Goal: Communication & Community: Answer question/provide support

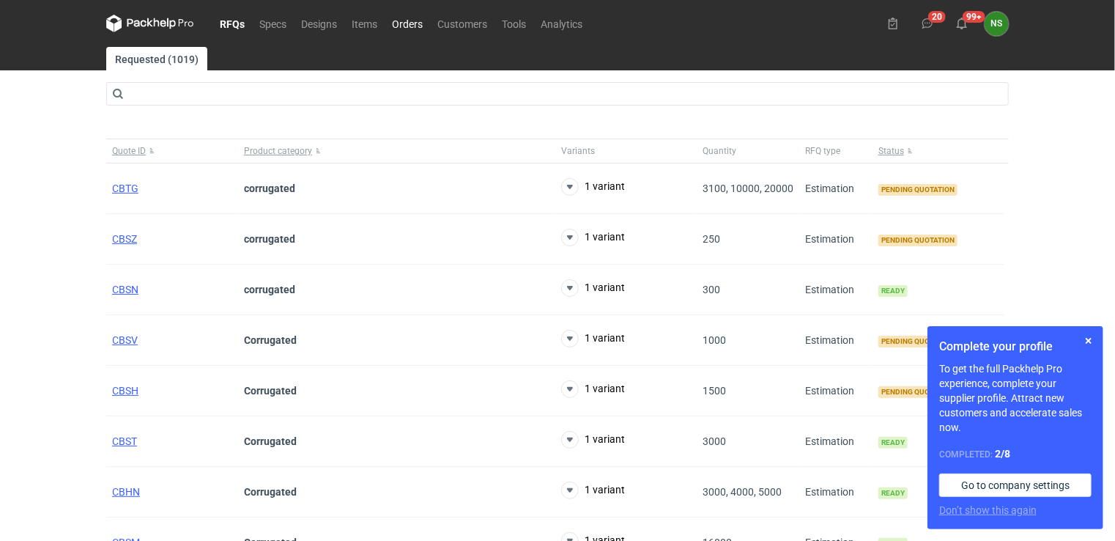
click at [407, 26] on link "Orders" at bounding box center [407, 24] width 45 height 18
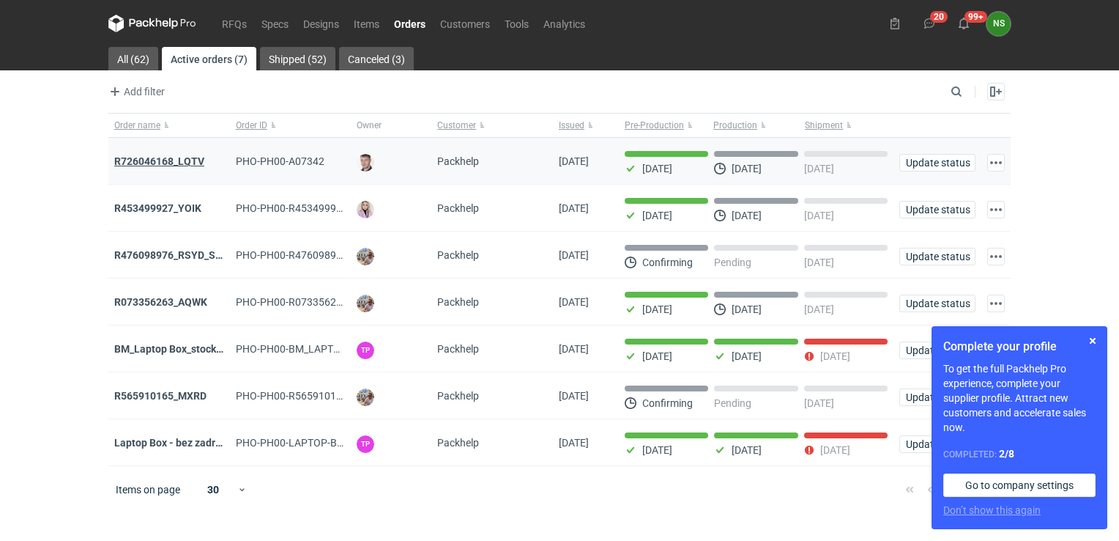
click at [173, 162] on strong "R726046168_LQTV" at bounding box center [159, 161] width 90 height 12
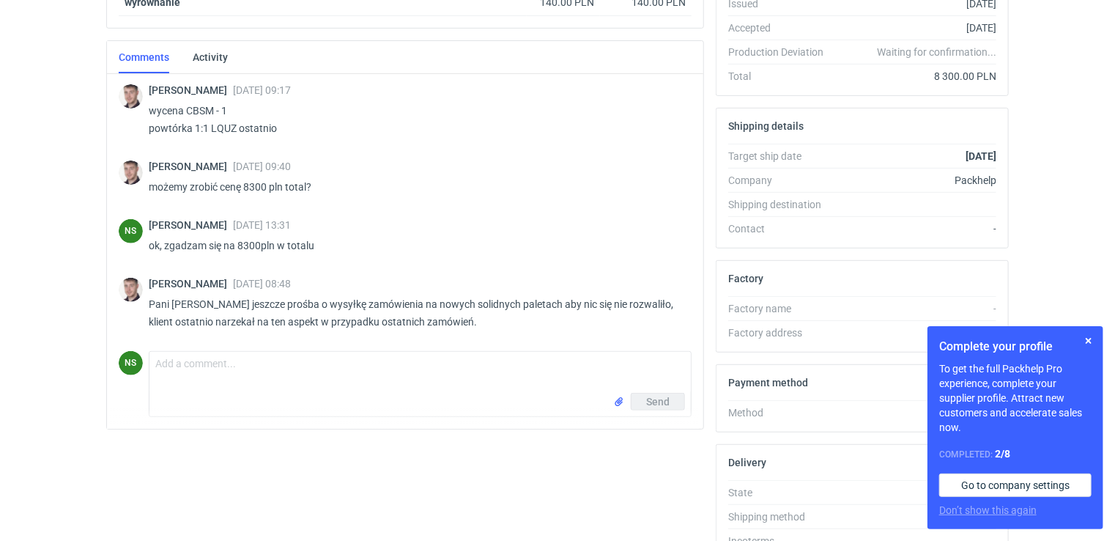
scroll to position [396, 0]
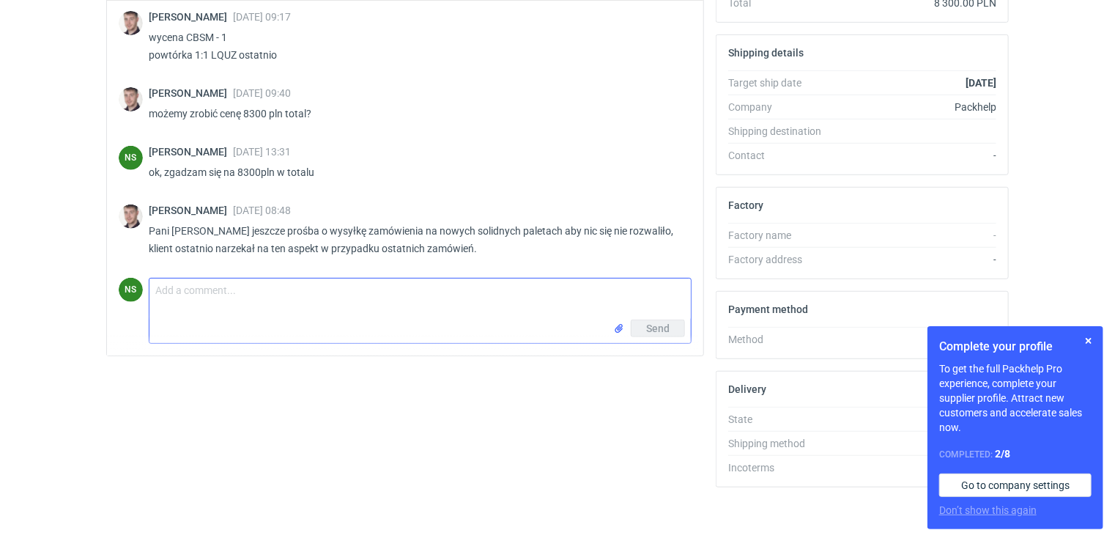
click at [285, 302] on textarea "Comment message" at bounding box center [419, 298] width 541 height 41
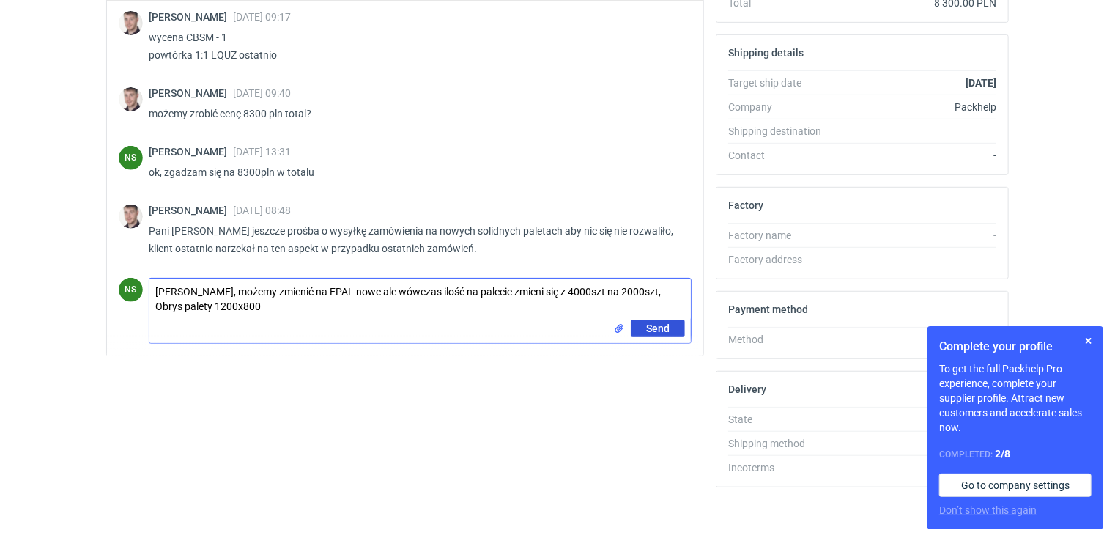
type textarea "[PERSON_NAME], możemy zmienić na EPAL nowe ale wówczas ilość na palecie zmieni …"
click at [650, 330] on span "Send" at bounding box center [657, 328] width 23 height 10
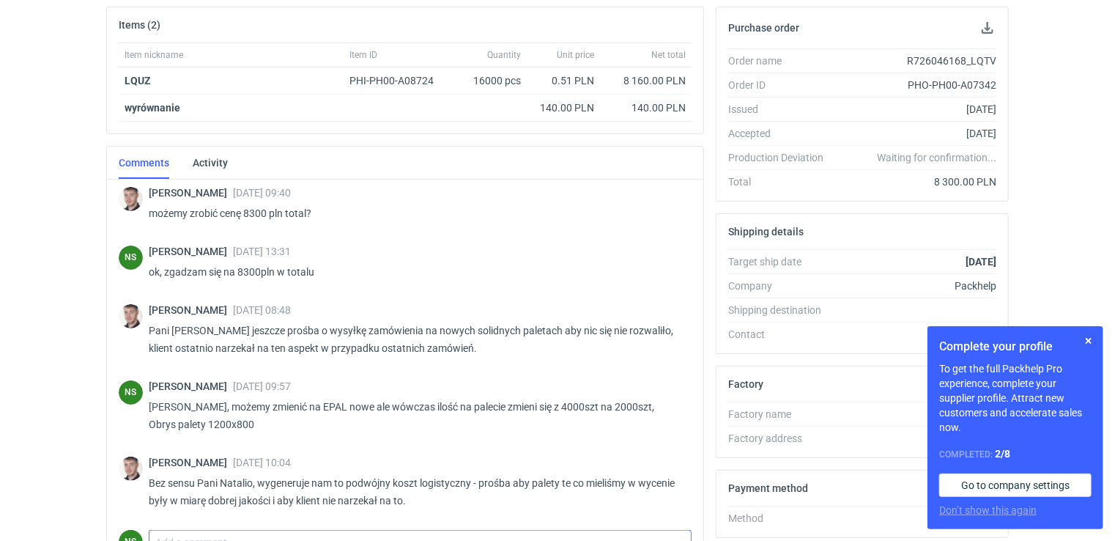
scroll to position [0, 0]
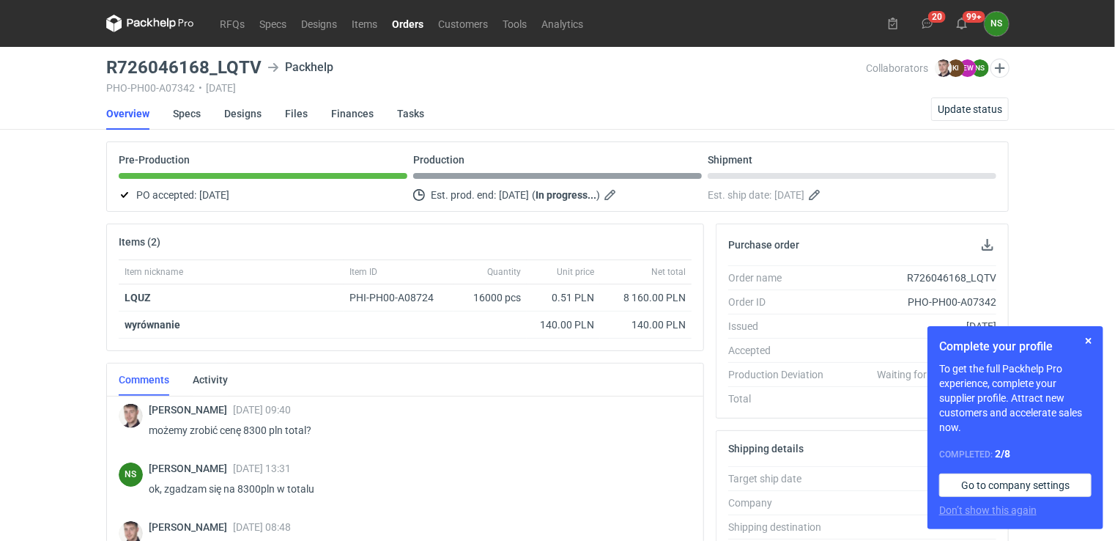
click at [420, 26] on link "Orders" at bounding box center [408, 24] width 46 height 18
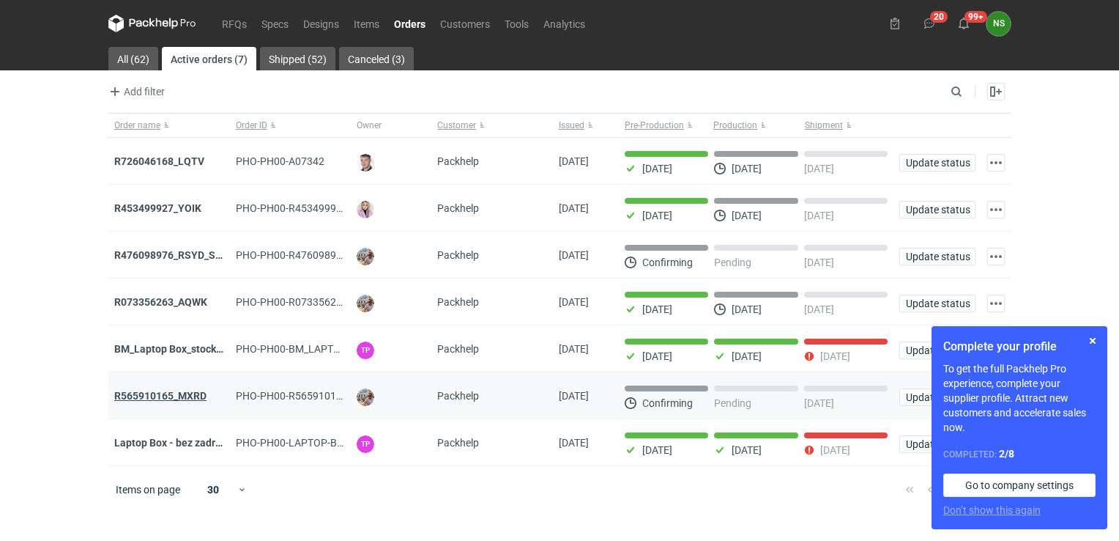
click at [190, 394] on strong "R565910165_MXRD" at bounding box center [160, 396] width 92 height 12
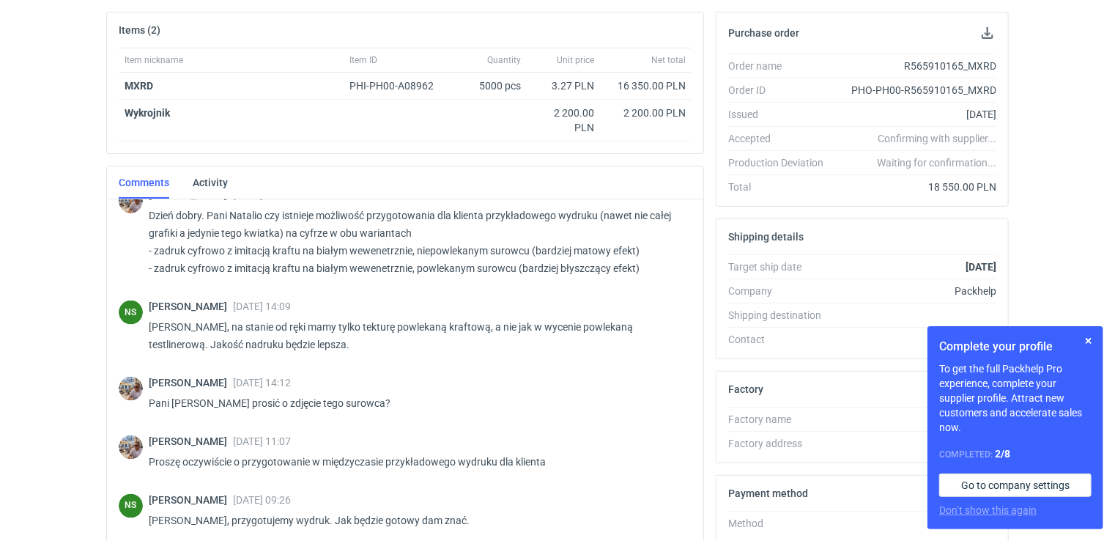
scroll to position [396, 0]
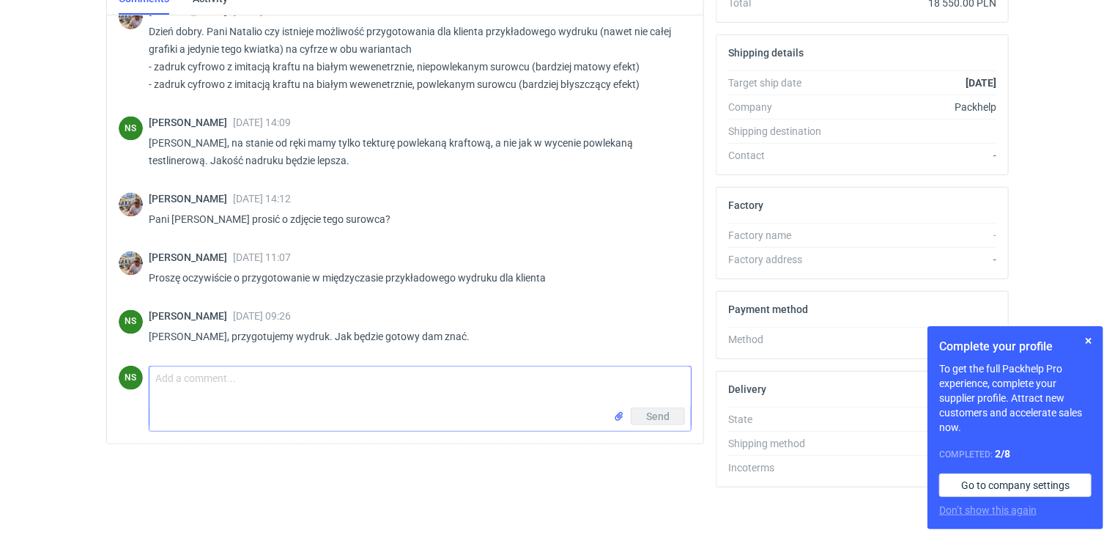
click at [360, 379] on textarea "Comment message" at bounding box center [419, 386] width 541 height 41
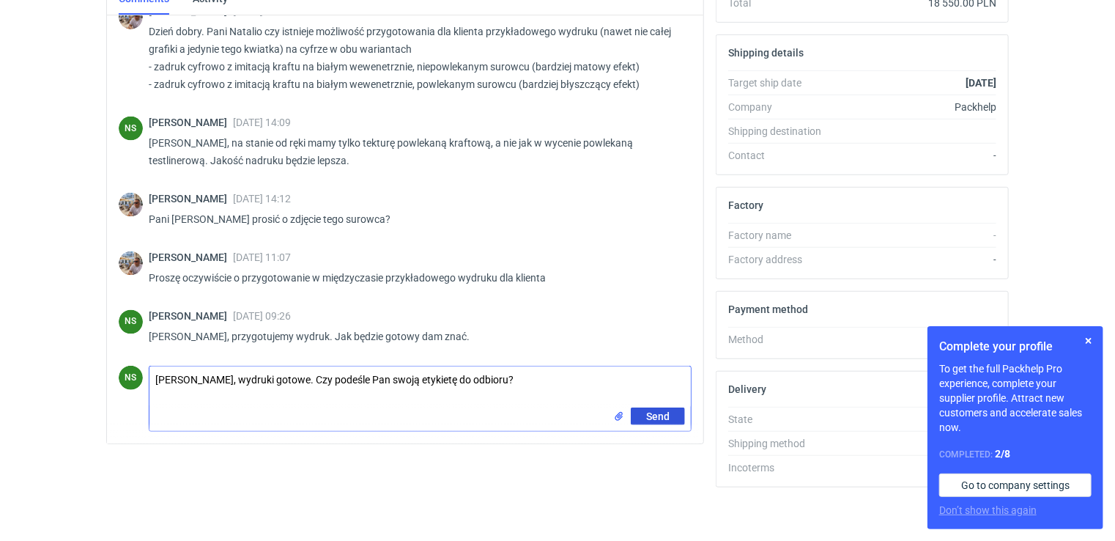
type textarea "[PERSON_NAME], wydruki gotowe. Czy podeśle Pan swoją etykietę do odbioru?"
click at [682, 419] on button "Send" at bounding box center [658, 416] width 54 height 18
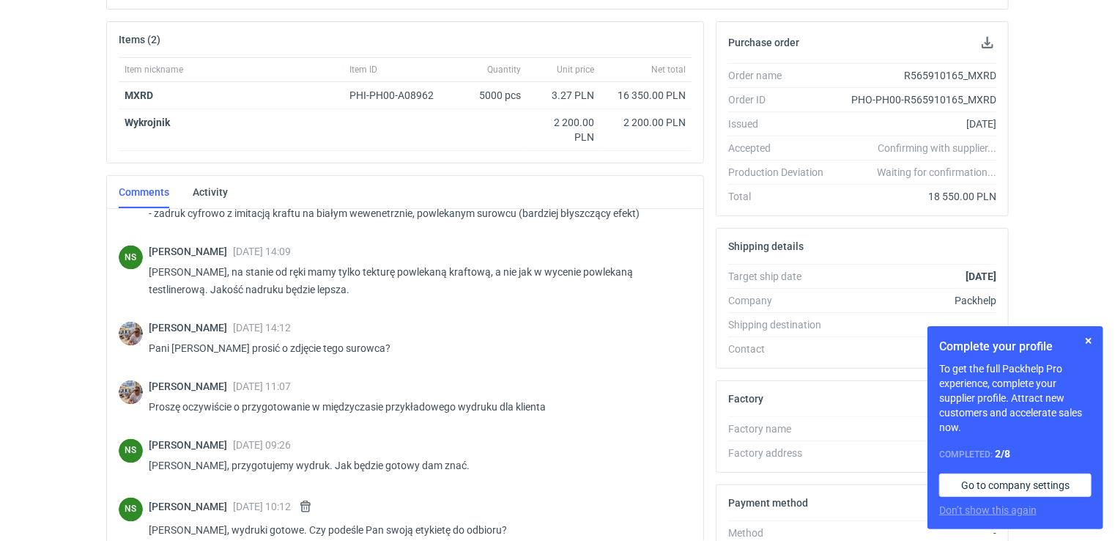
scroll to position [0, 0]
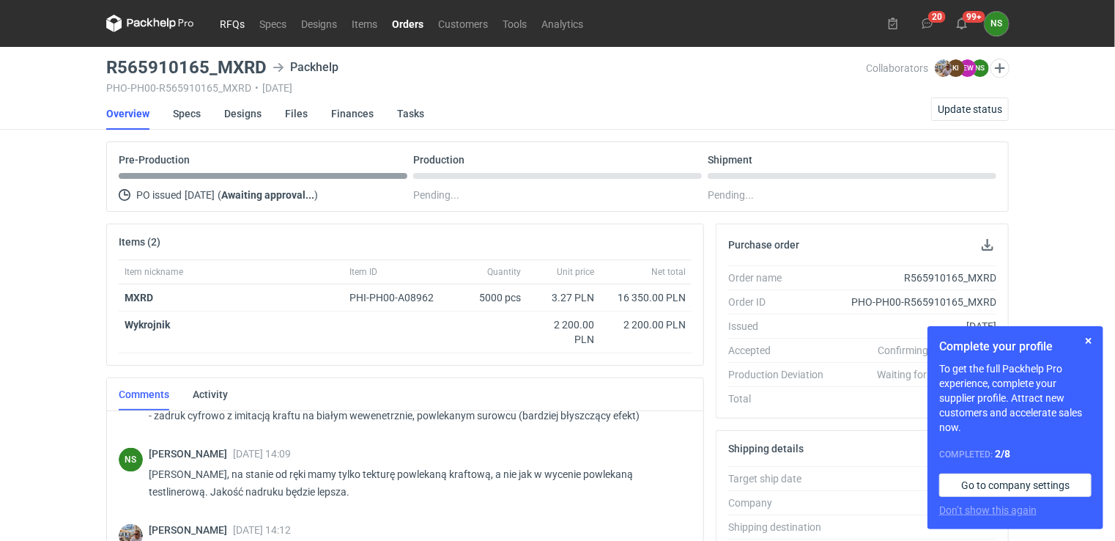
click at [220, 28] on link "RFQs" at bounding box center [232, 24] width 40 height 18
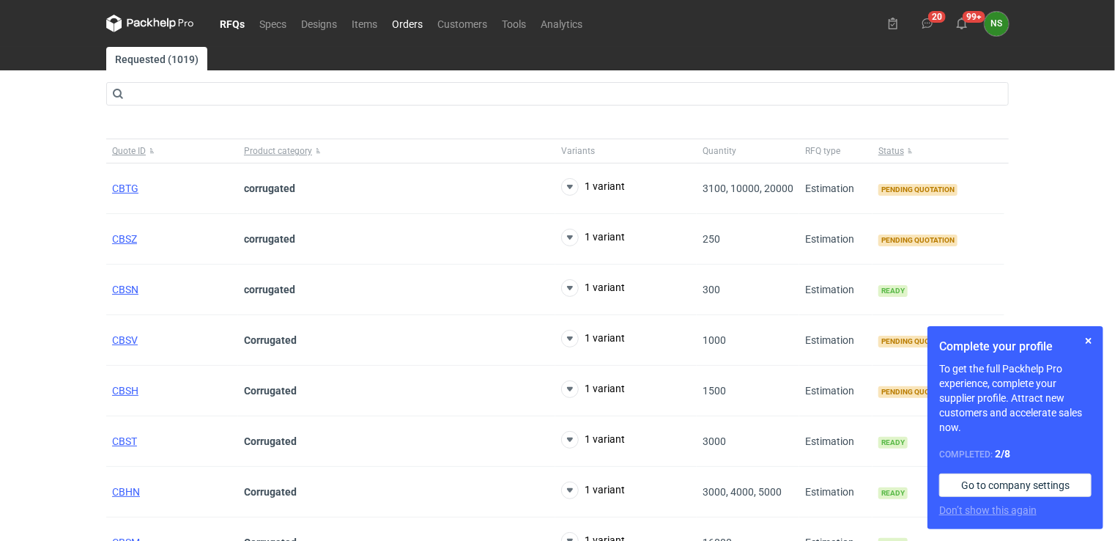
click at [411, 23] on link "Orders" at bounding box center [407, 24] width 45 height 18
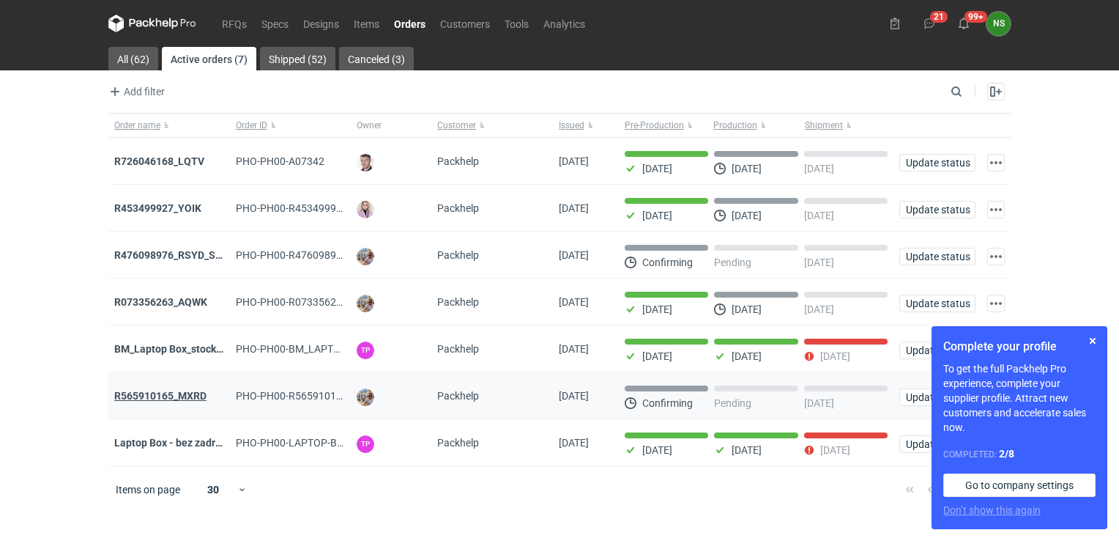
click at [182, 396] on strong "R565910165_MXRD" at bounding box center [160, 396] width 92 height 12
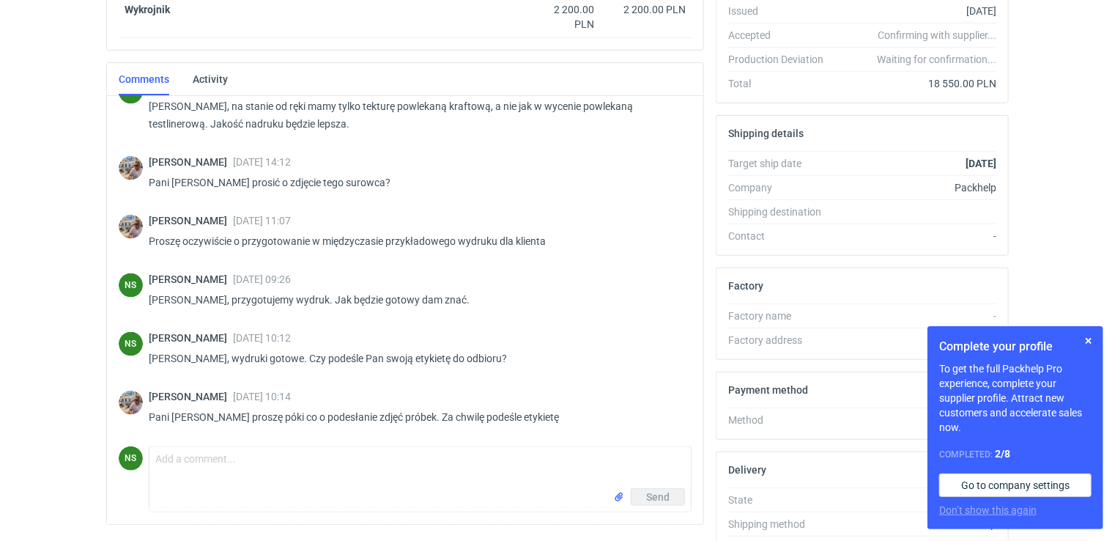
scroll to position [316, 0]
click at [1093, 336] on button "button" at bounding box center [1089, 341] width 18 height 18
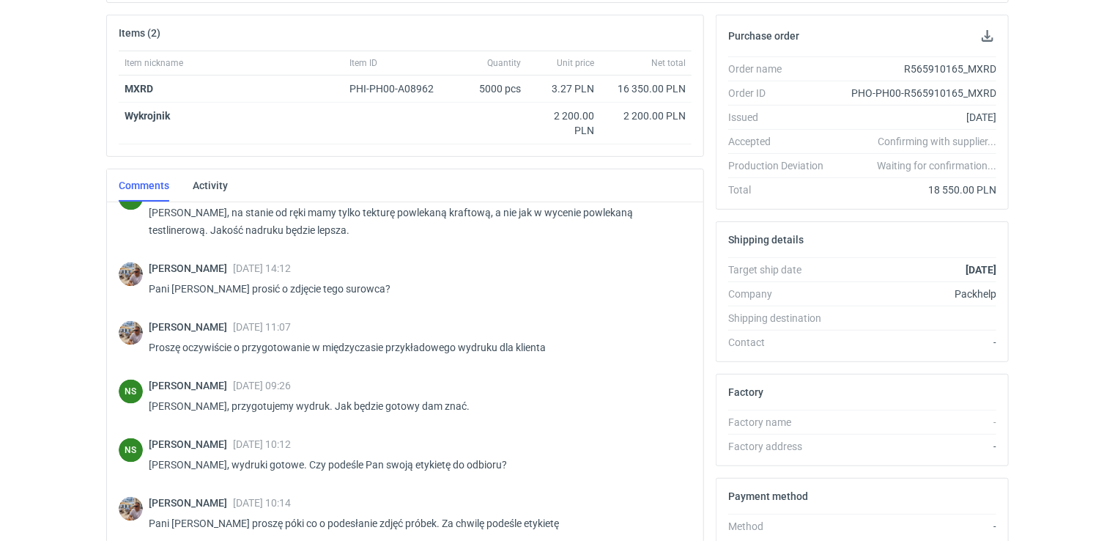
scroll to position [0, 0]
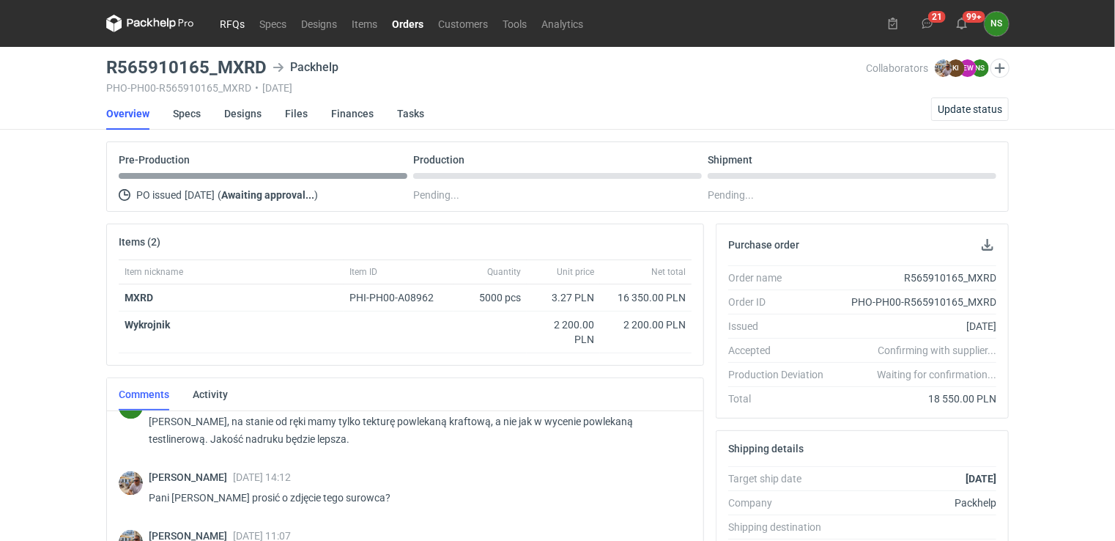
click at [230, 20] on link "RFQs" at bounding box center [232, 24] width 40 height 18
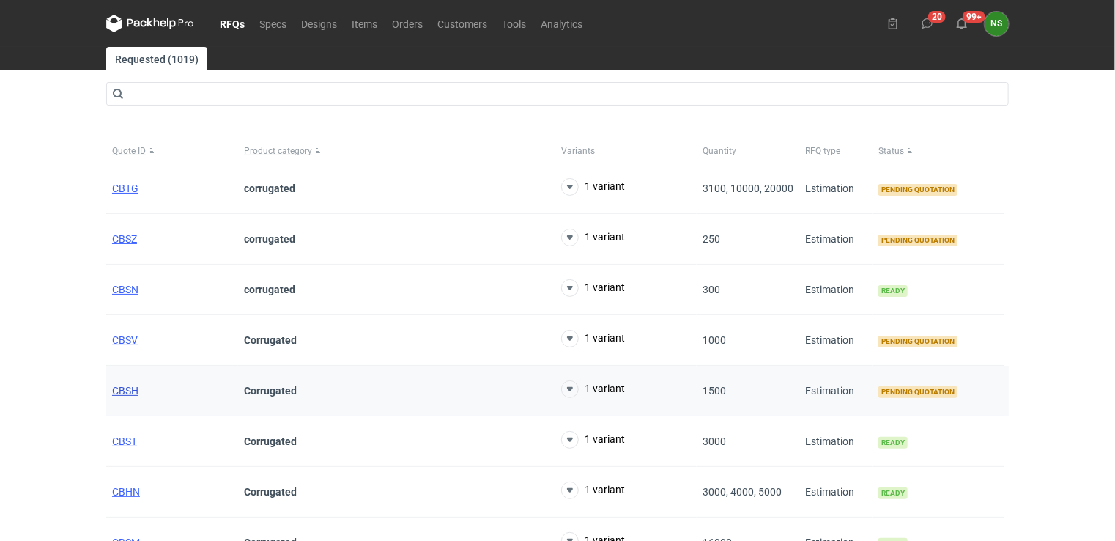
click at [118, 391] on span "CBSH" at bounding box center [125, 391] width 26 height 12
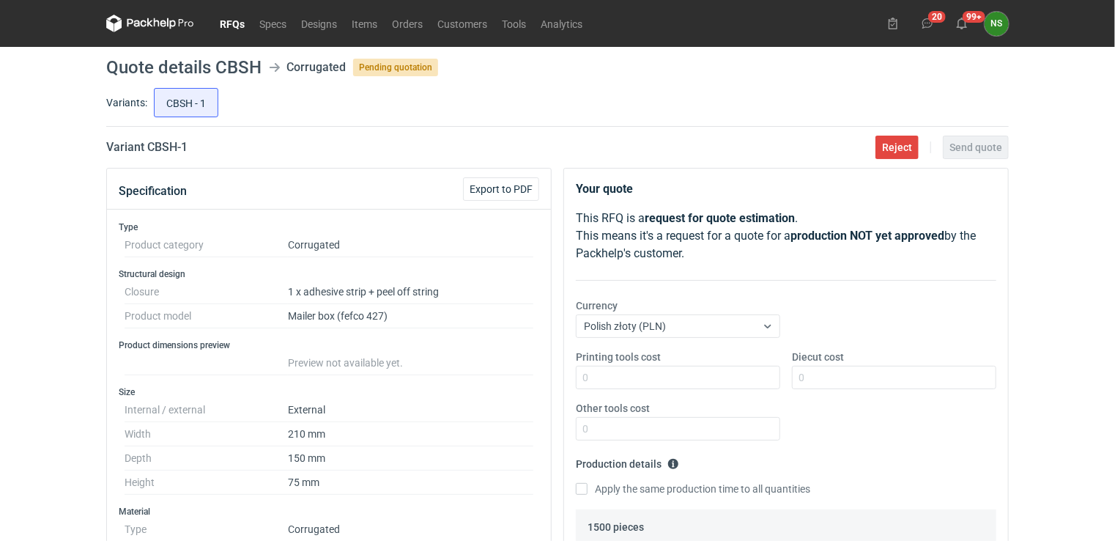
click at [226, 27] on link "RFQs" at bounding box center [232, 24] width 40 height 18
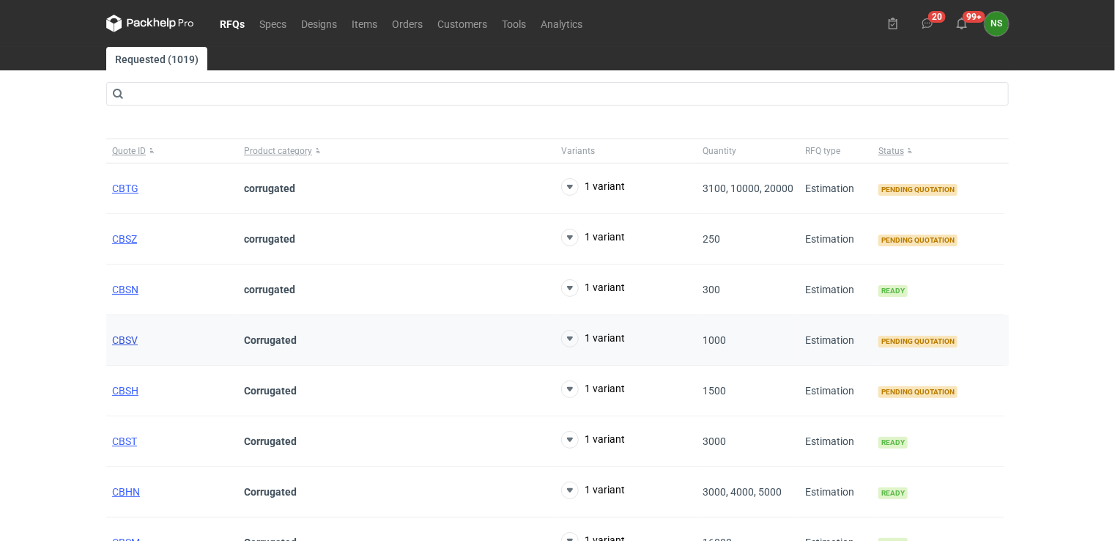
click at [116, 339] on span "CBSV" at bounding box center [125, 340] width 26 height 12
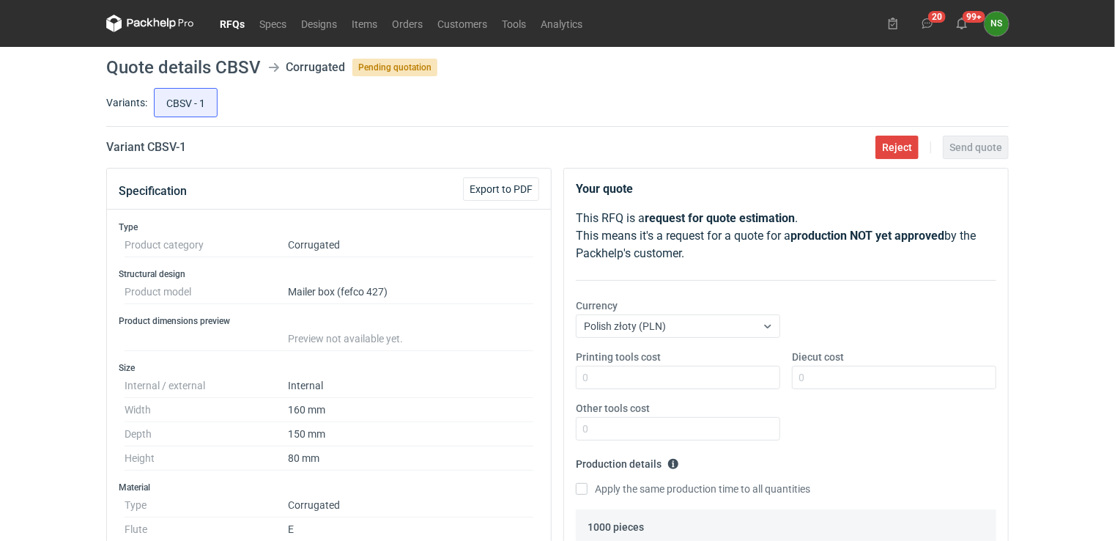
scroll to position [689, 0]
click at [237, 22] on link "RFQs" at bounding box center [232, 24] width 40 height 18
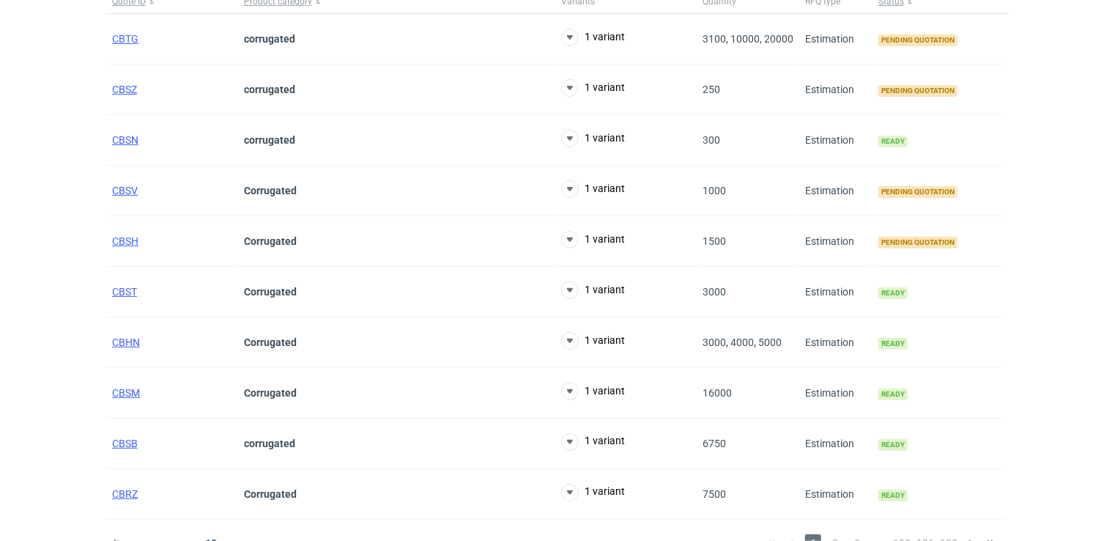
scroll to position [173, 0]
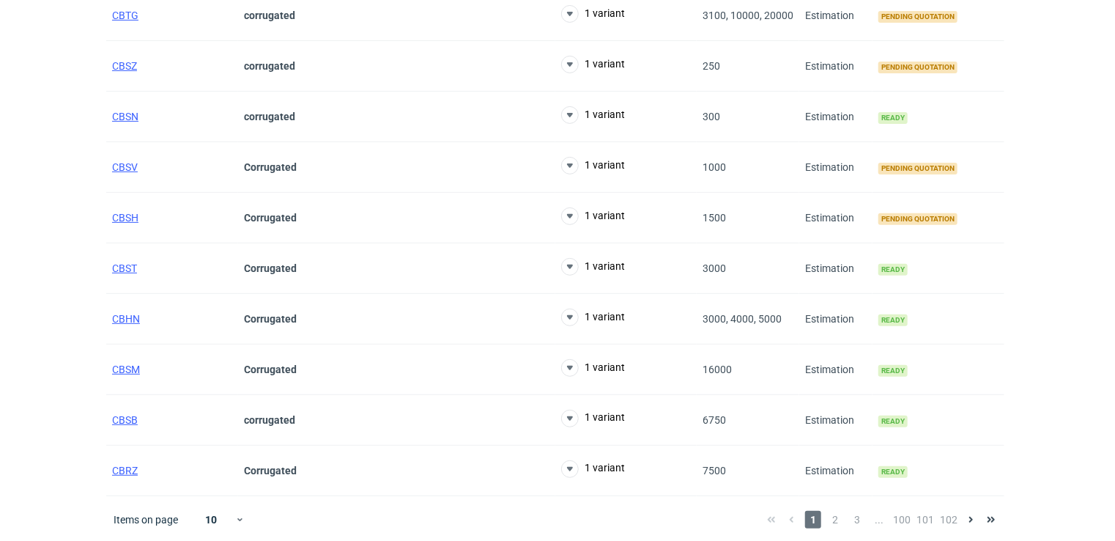
click at [845, 522] on div "1 2 3 ... 100 101 102" at bounding box center [881, 520] width 240 height 18
click at [840, 520] on span "2" at bounding box center [835, 520] width 16 height 18
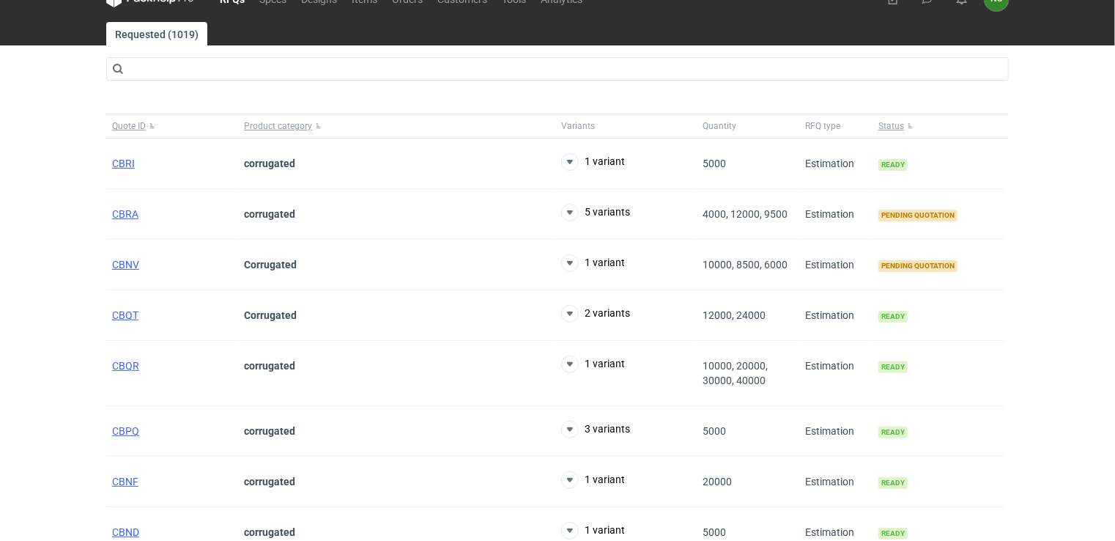
scroll to position [10, 0]
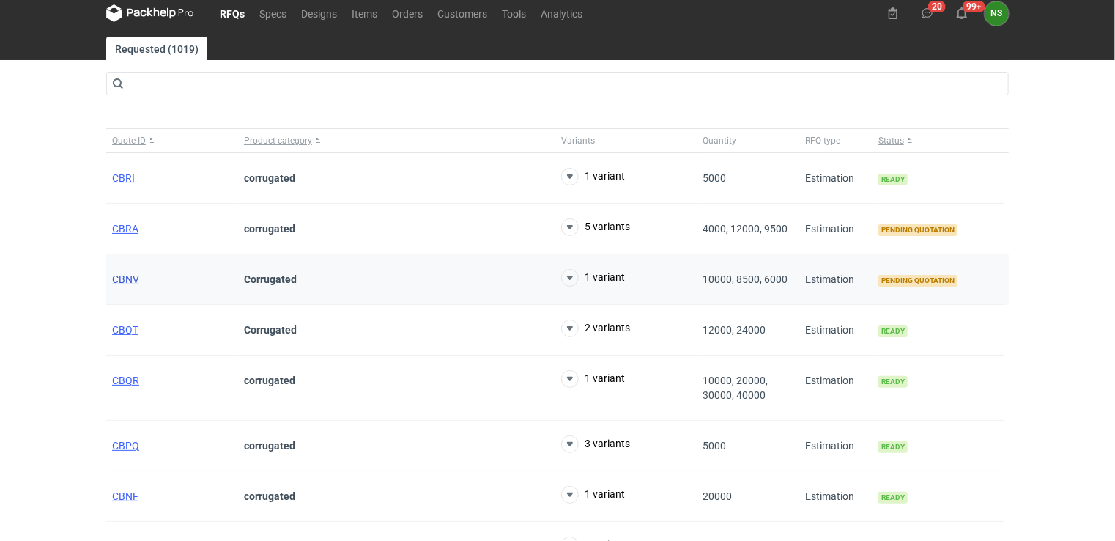
click at [128, 277] on span "CBNV" at bounding box center [125, 279] width 27 height 12
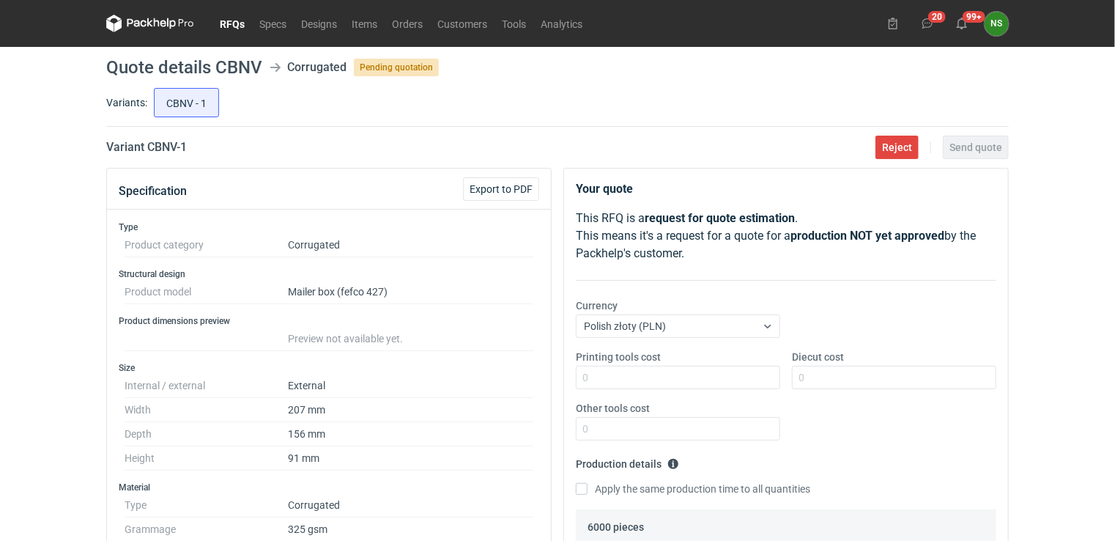
click at [232, 25] on link "RFQs" at bounding box center [232, 24] width 40 height 18
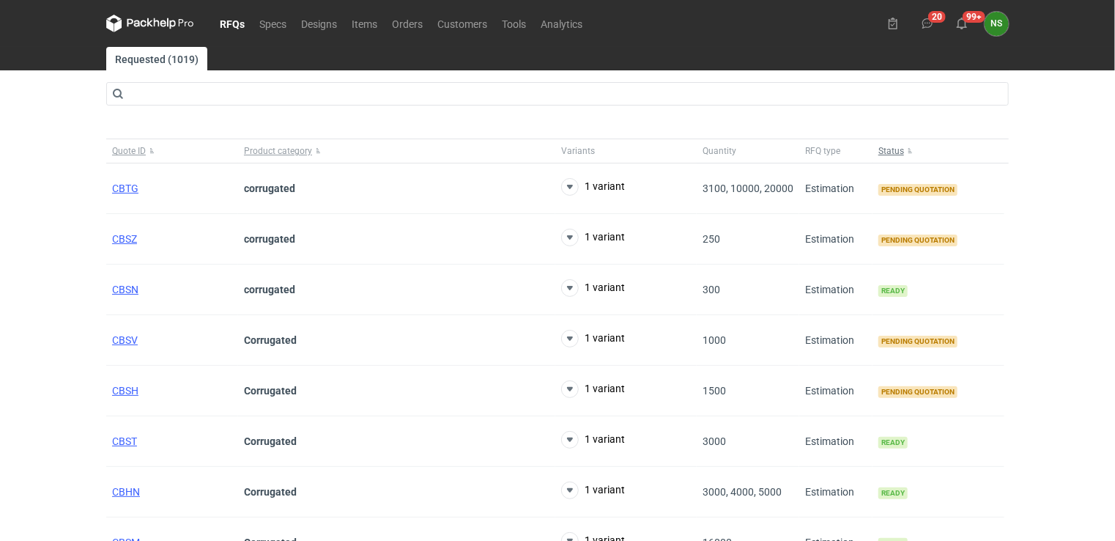
click at [900, 151] on span "Status" at bounding box center [891, 151] width 26 height 12
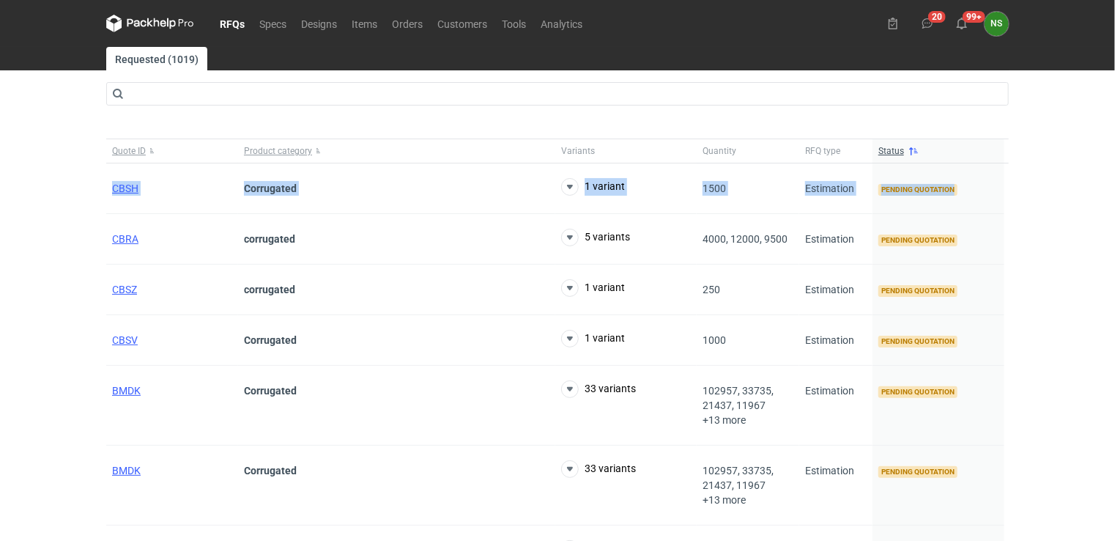
drag, startPoint x: 1113, startPoint y: 148, endPoint x: 1114, endPoint y: 186, distance: 38.1
click at [1114, 186] on div "RFQs Specs Designs Items Orders Customers Tools Analytics 20 99+ NS [PERSON_NAM…" at bounding box center [557, 270] width 1115 height 541
click at [120, 397] on div "BMDK" at bounding box center [172, 406] width 132 height 80
click at [128, 388] on span "BMDK" at bounding box center [126, 391] width 29 height 12
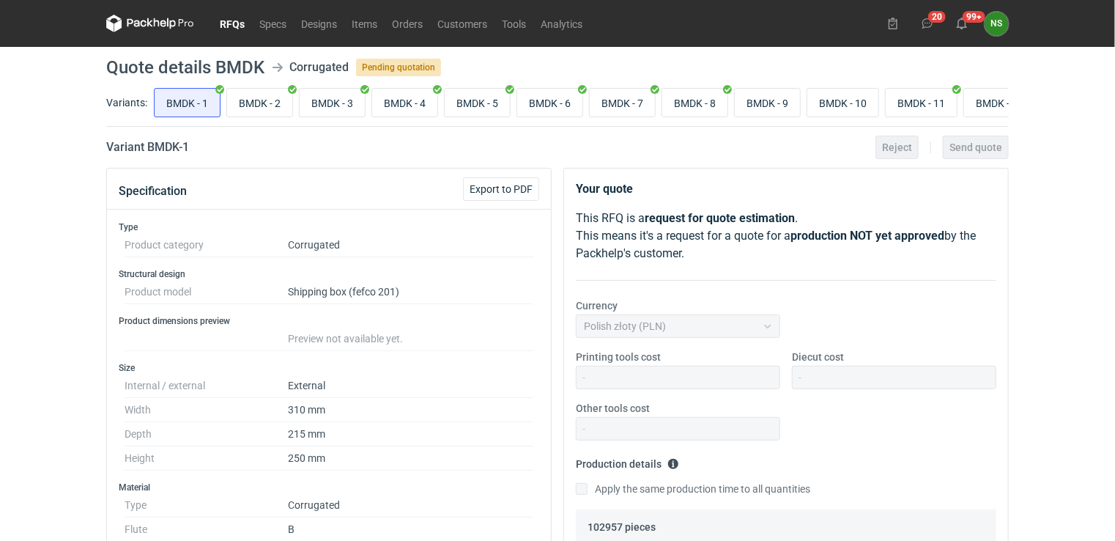
click at [232, 28] on link "RFQs" at bounding box center [232, 24] width 40 height 18
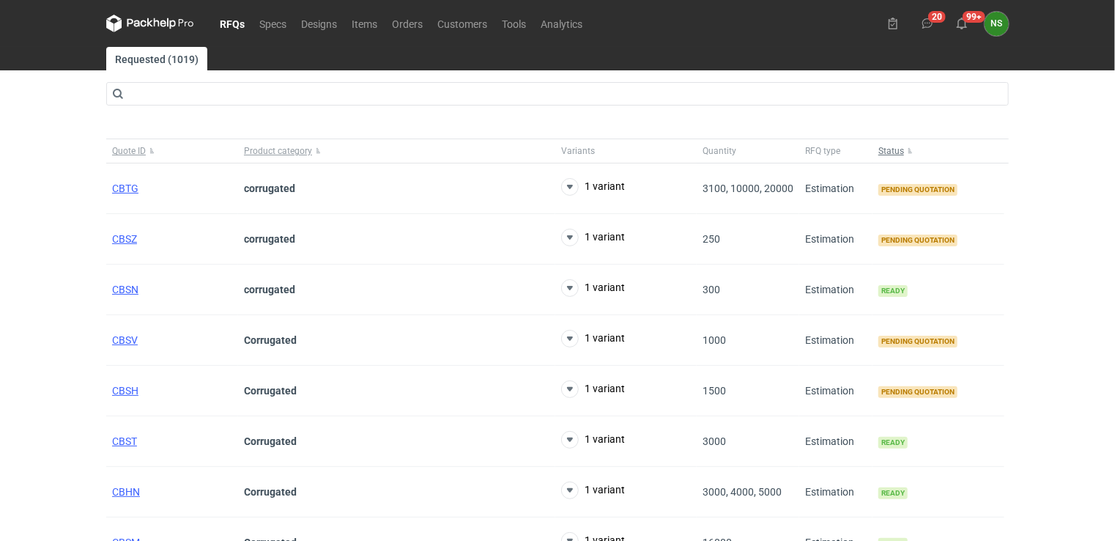
click at [893, 155] on span "Status" at bounding box center [891, 151] width 26 height 12
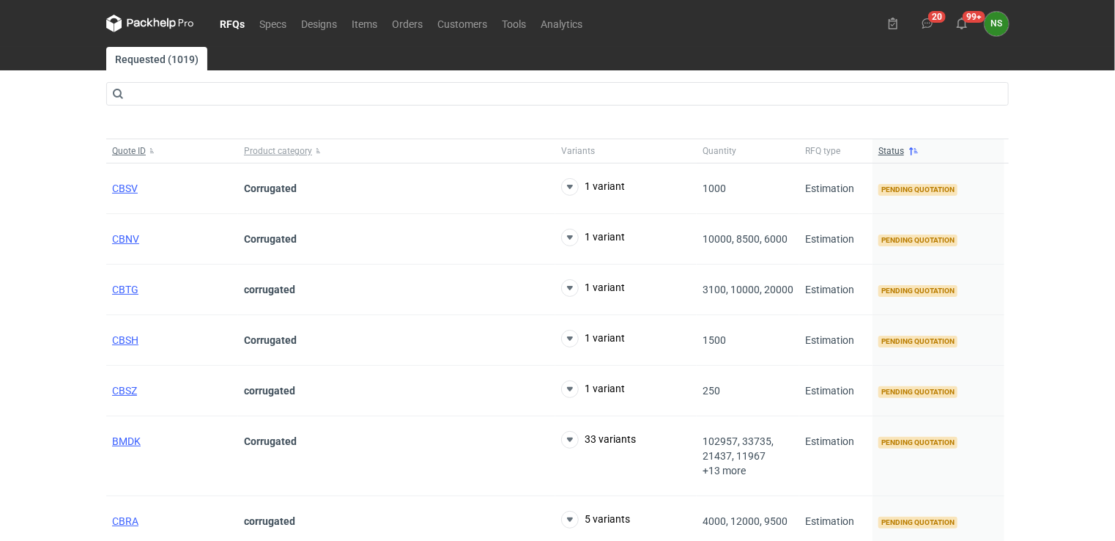
click at [126, 152] on span "Quote ID" at bounding box center [129, 151] width 34 height 12
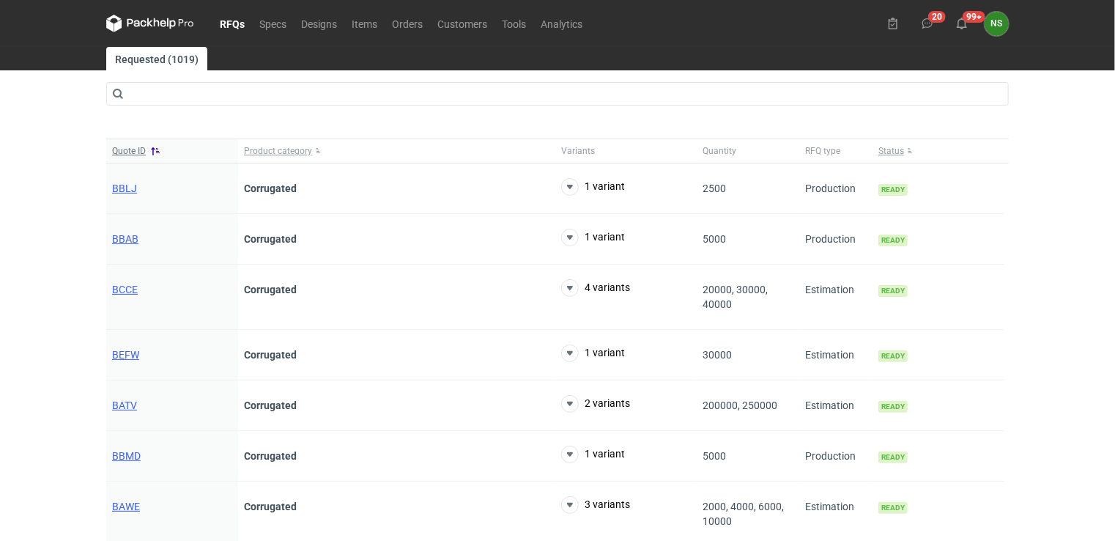
click at [135, 150] on span "Quote ID" at bounding box center [129, 151] width 34 height 12
click at [233, 25] on link "RFQs" at bounding box center [232, 24] width 40 height 18
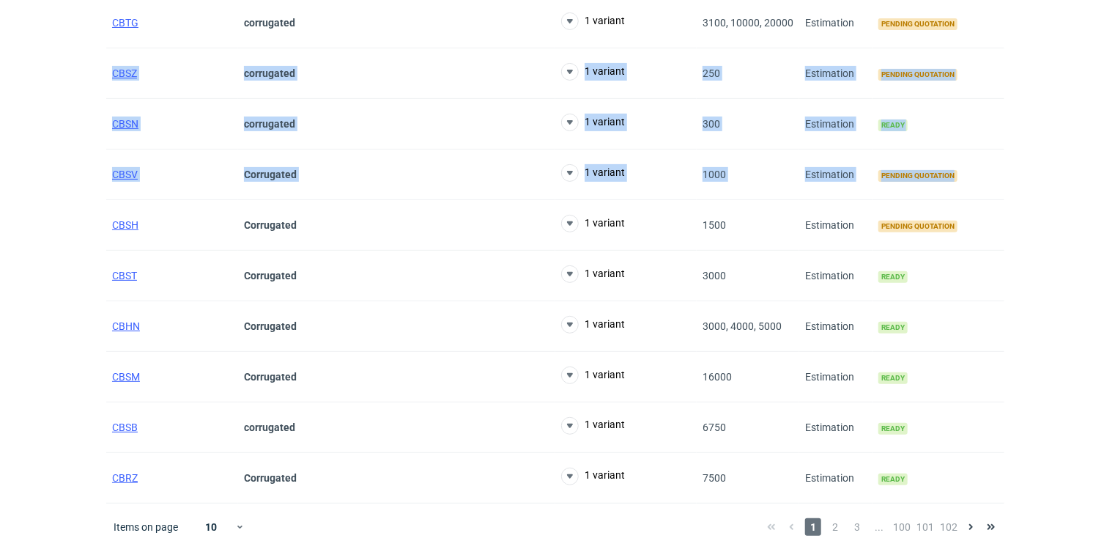
scroll to position [15, 0]
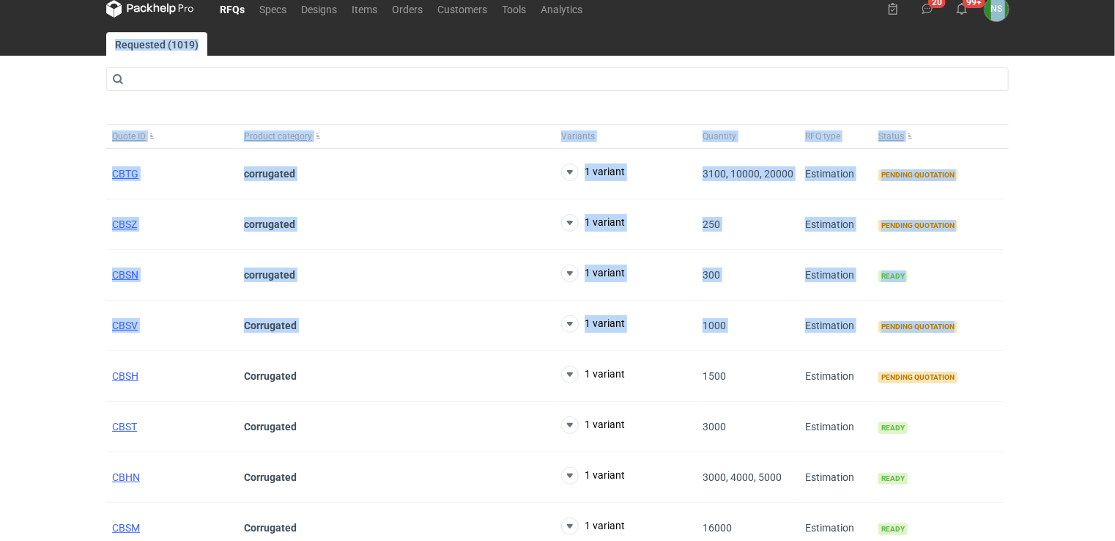
drag, startPoint x: 1114, startPoint y: 142, endPoint x: 1114, endPoint y: -48, distance: 190.5
click at [1114, 0] on html "RFQs Specs Designs Items Orders Customers Tools Analytics 20 99+ NS [PERSON_NAM…" at bounding box center [557, 255] width 1115 height 541
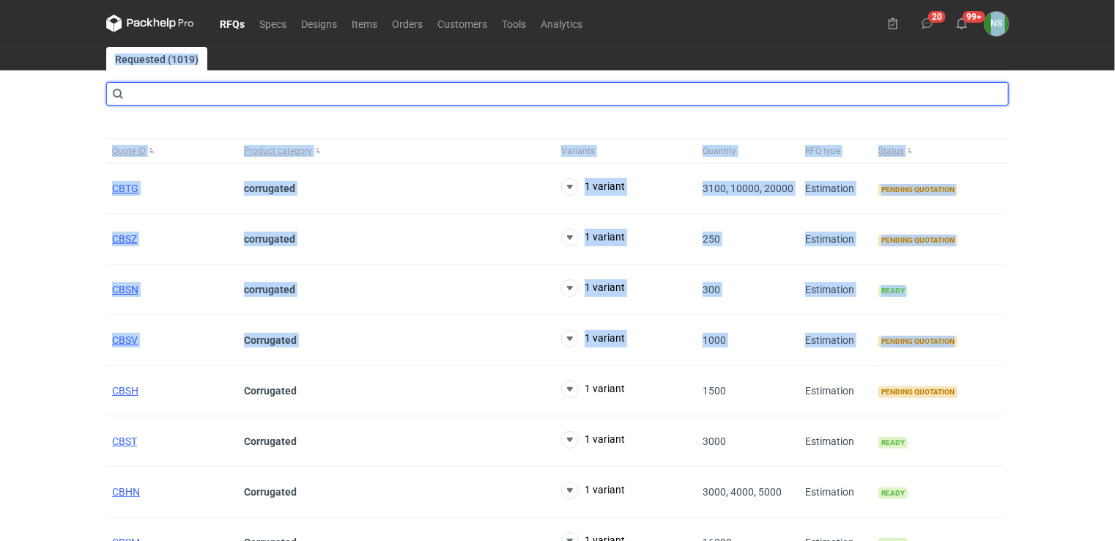
click at [201, 84] on input "text" at bounding box center [557, 93] width 903 height 23
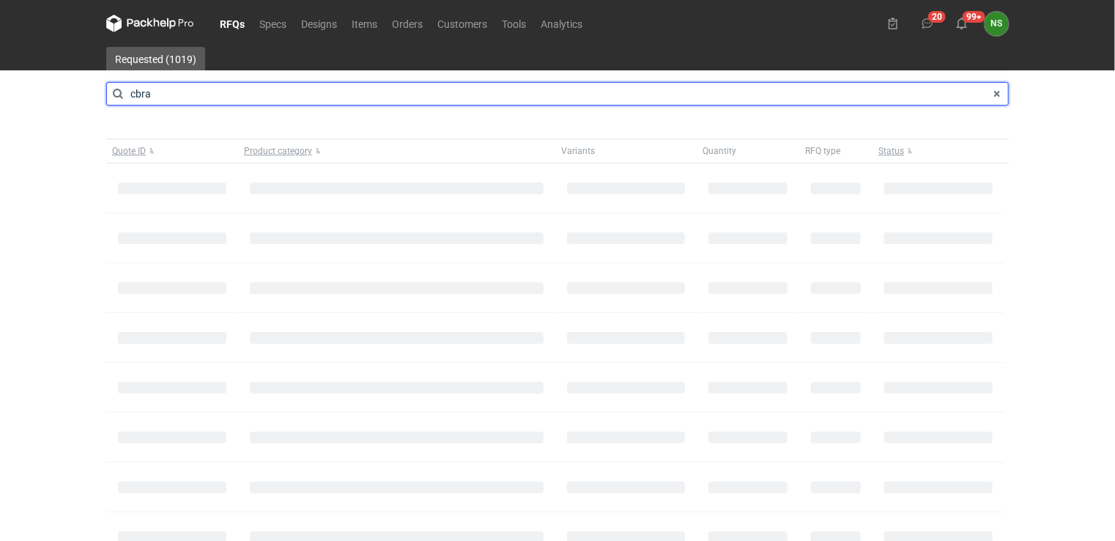
type input "cbra"
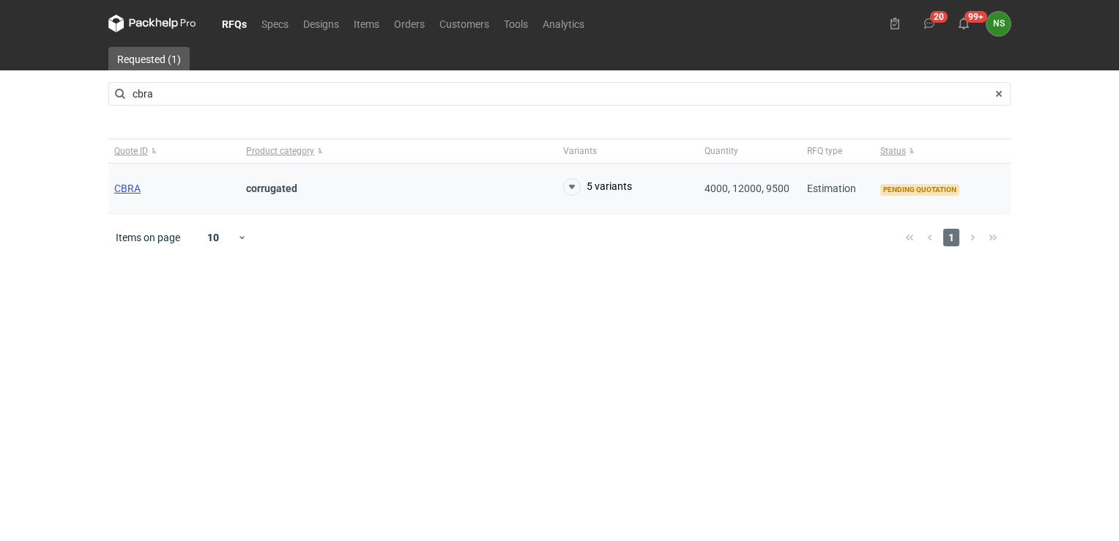
click at [133, 190] on span "CBRA" at bounding box center [127, 188] width 26 height 12
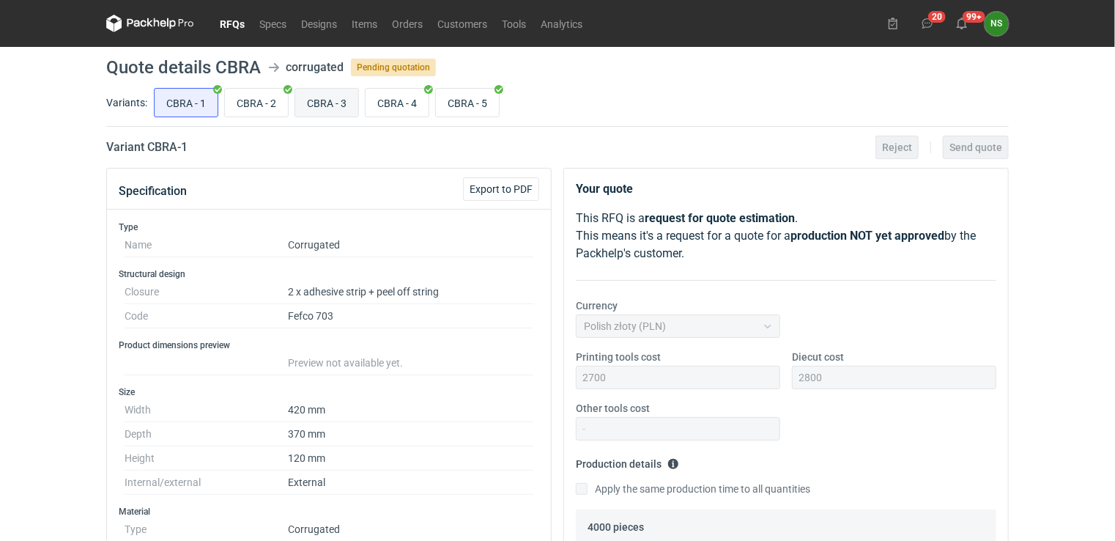
click at [325, 100] on input "CBRA - 3" at bounding box center [326, 103] width 63 height 28
radio input "true"
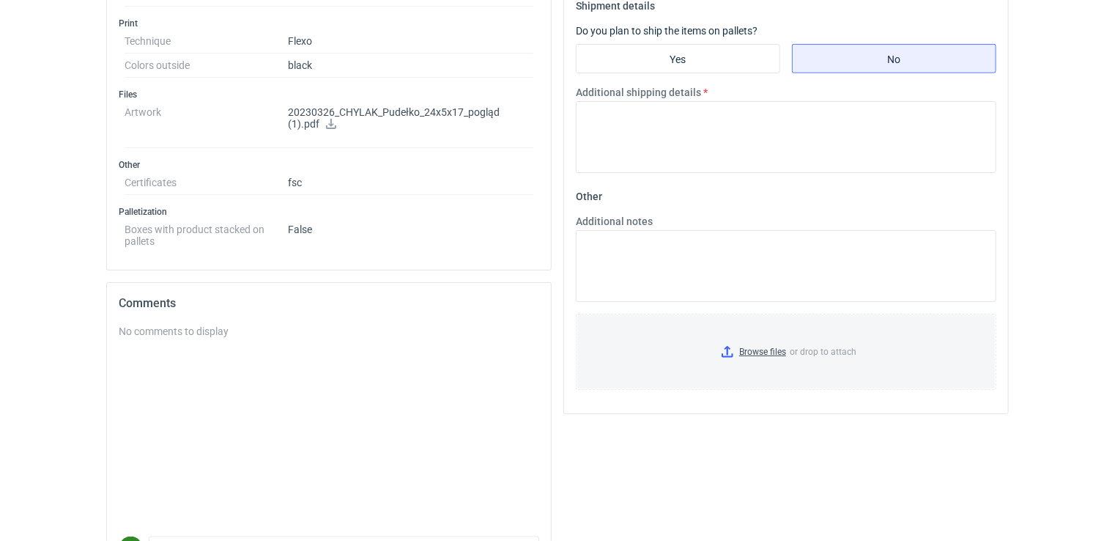
scroll to position [696, 0]
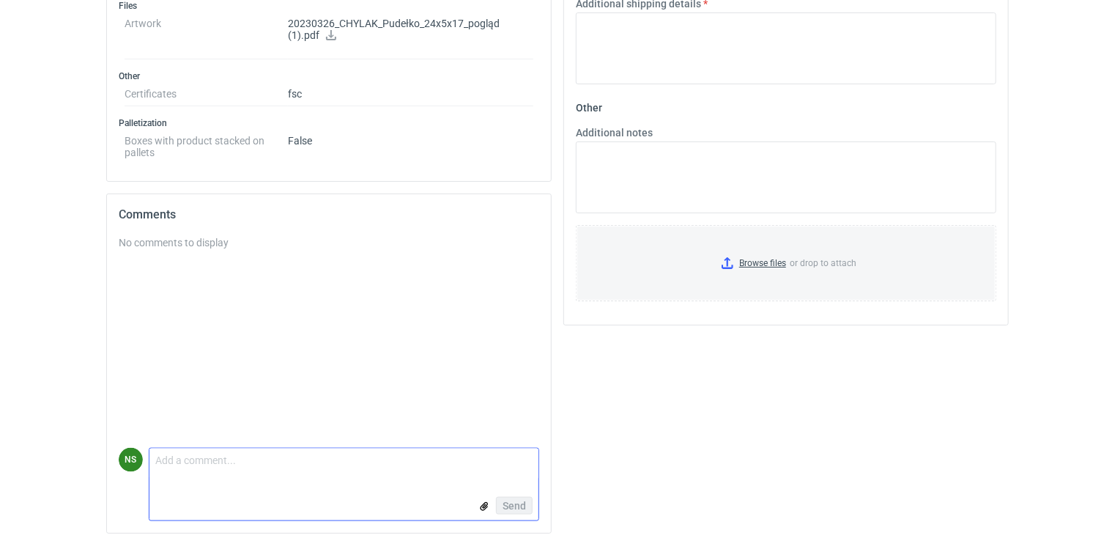
click at [185, 461] on textarea "Comment message" at bounding box center [343, 463] width 389 height 31
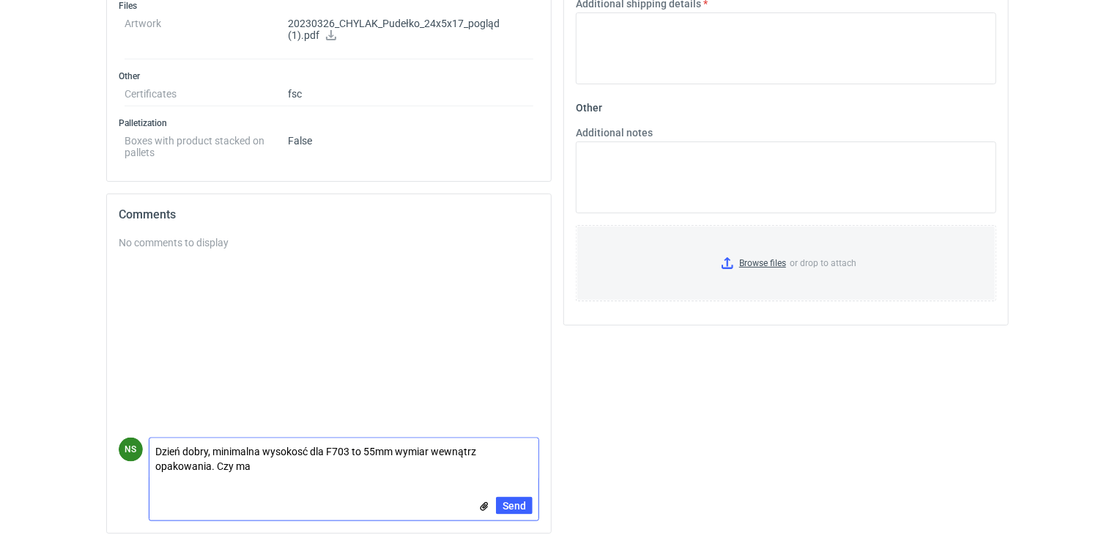
scroll to position [0, 0]
type textarea "Dzień dobry, minimalna wysokosć dla F703 to 55mm wymiar wewnątrz opakowania. Cz…"
click at [513, 506] on span "Send" at bounding box center [514, 505] width 23 height 10
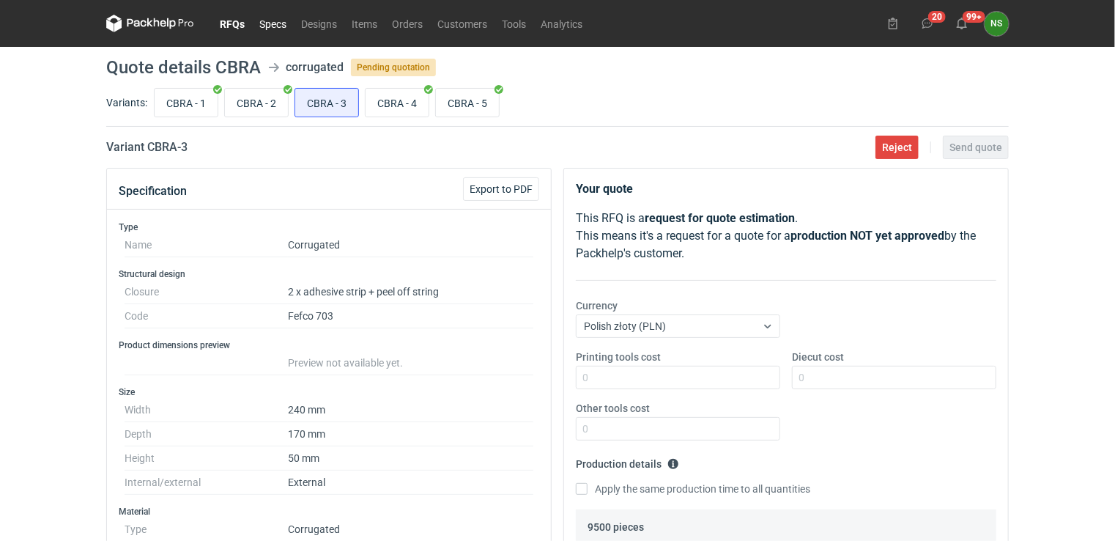
click at [272, 21] on link "Specs" at bounding box center [273, 24] width 42 height 18
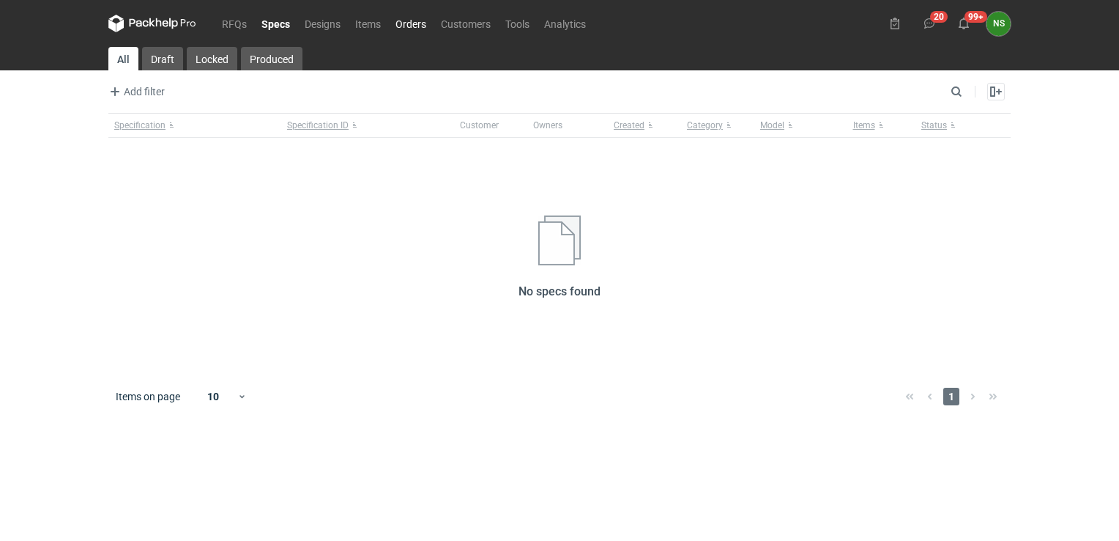
click at [405, 22] on link "Orders" at bounding box center [410, 24] width 45 height 18
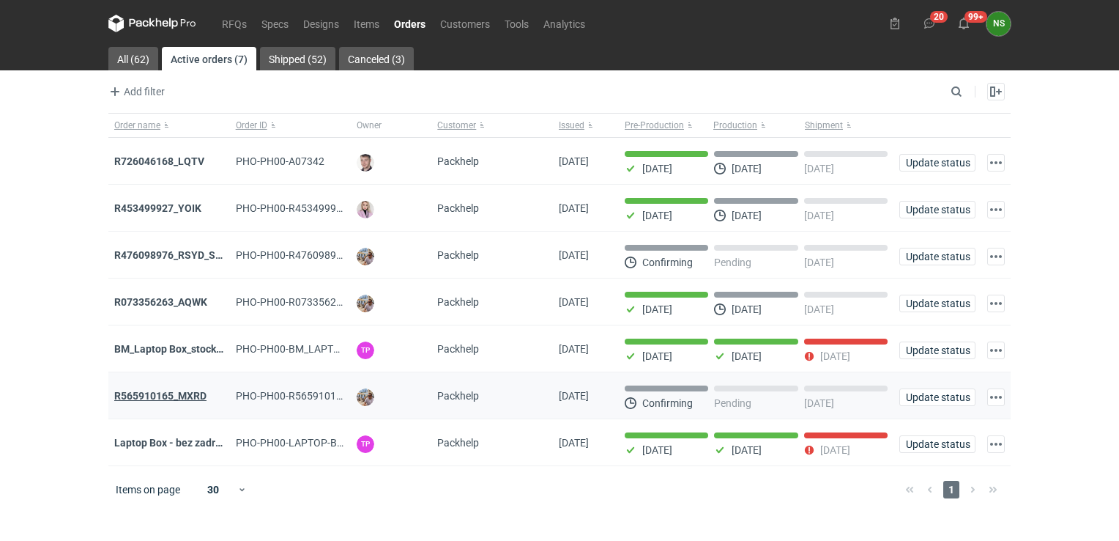
click at [170, 395] on strong "R565910165_MXRD" at bounding box center [160, 396] width 92 height 12
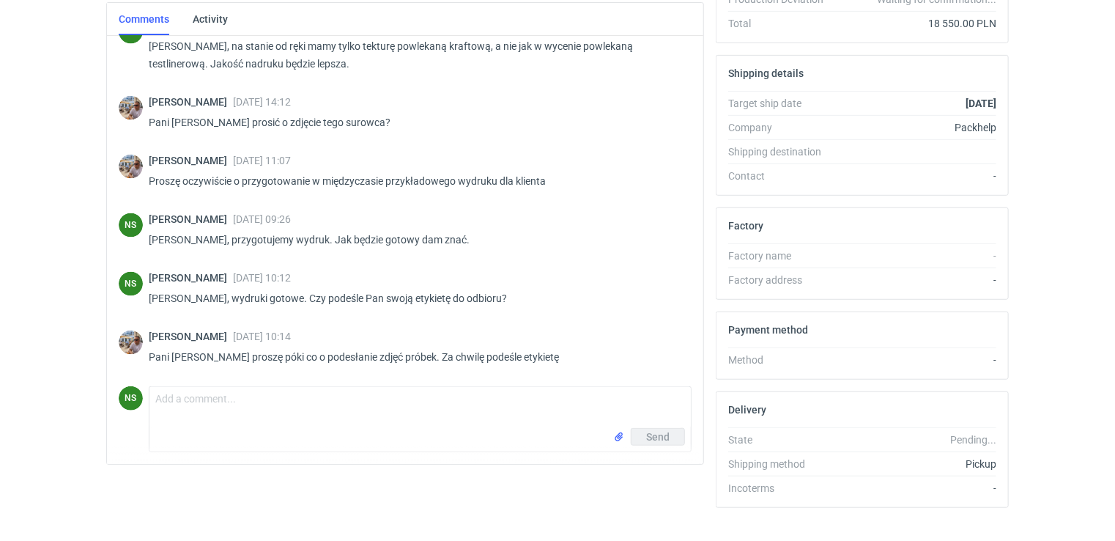
scroll to position [396, 0]
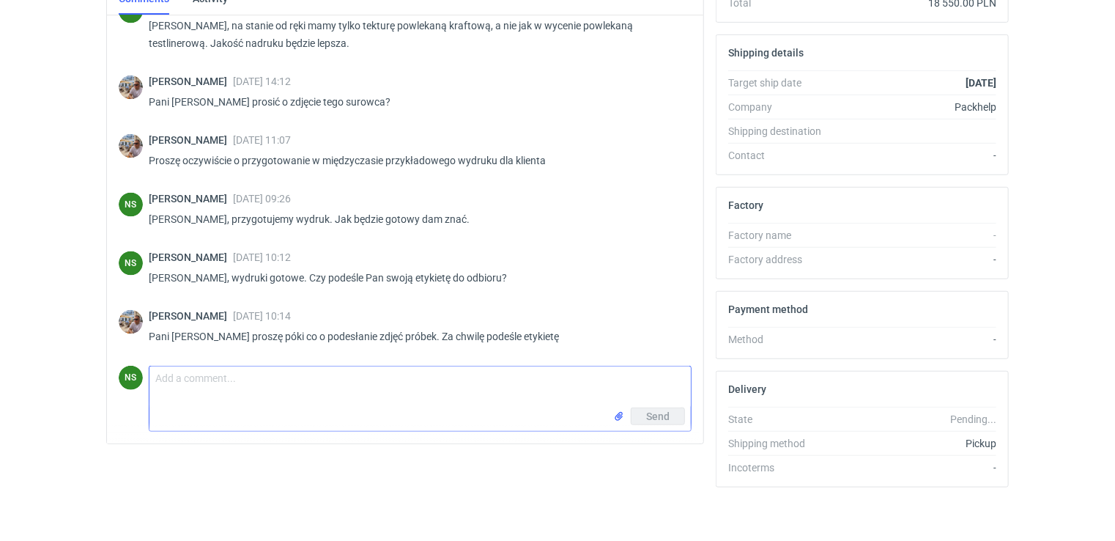
click at [621, 414] on input "file" at bounding box center [619, 416] width 12 height 15
click at [275, 443] on div "Send" at bounding box center [419, 451] width 541 height 23
click at [232, 388] on textarea "Comment message" at bounding box center [419, 386] width 541 height 41
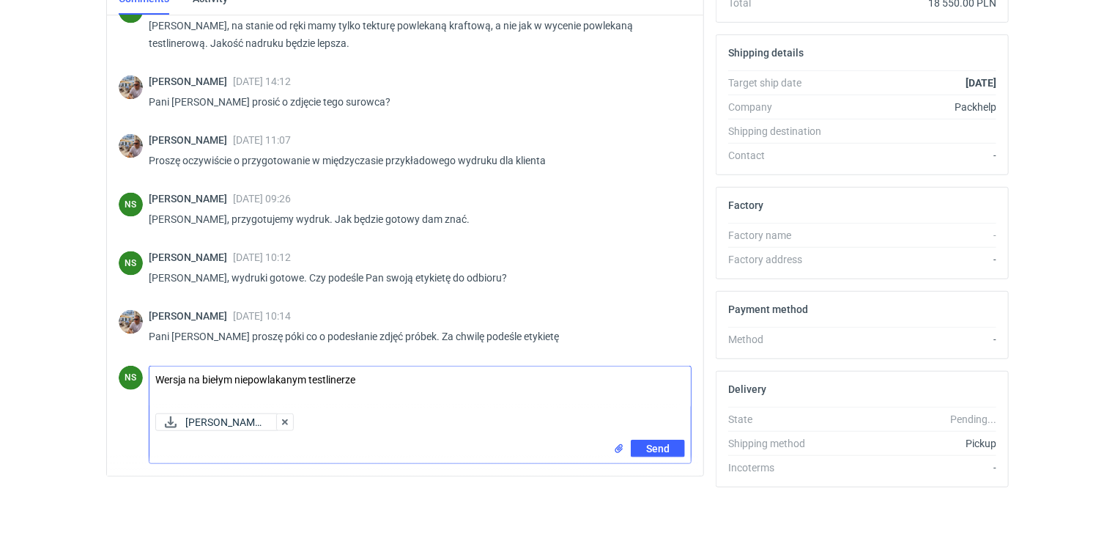
click at [216, 375] on textarea "Wersja na biełym niepowlakanym testlinerze" at bounding box center [419, 386] width 541 height 41
click at [280, 371] on textarea "Wersja na białym niepowlakanym testlinerze" at bounding box center [419, 386] width 541 height 41
type textarea "Wersja na białym niepowlekanym testlinerze"
click at [653, 447] on span "Send" at bounding box center [657, 448] width 23 height 10
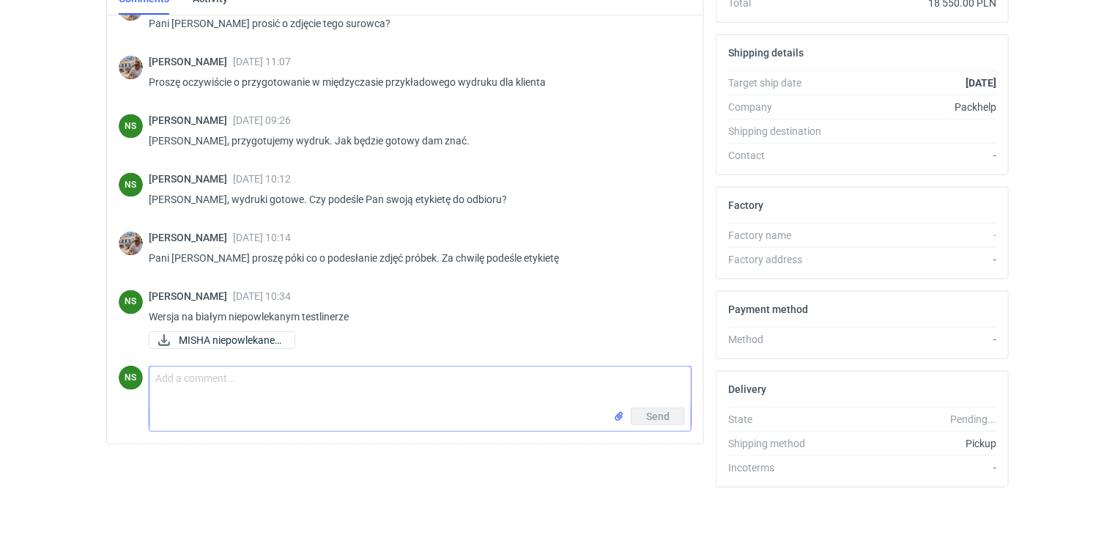
scroll to position [1232, 0]
type textarea "i teraz wersja powlekana"
click at [618, 409] on input "file" at bounding box center [619, 416] width 12 height 15
click at [653, 443] on span "Send" at bounding box center [657, 448] width 23 height 10
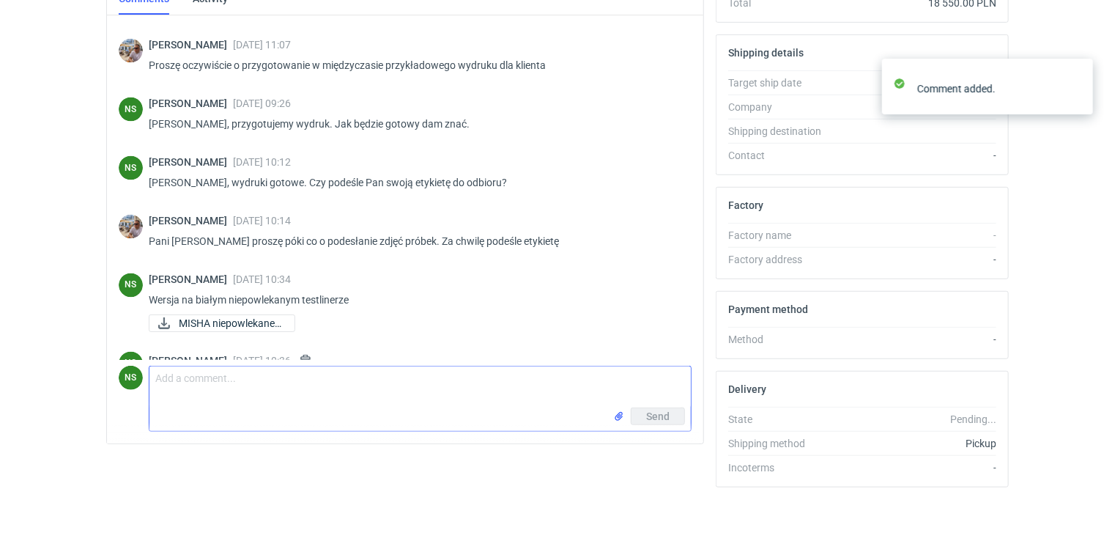
scroll to position [1316, 0]
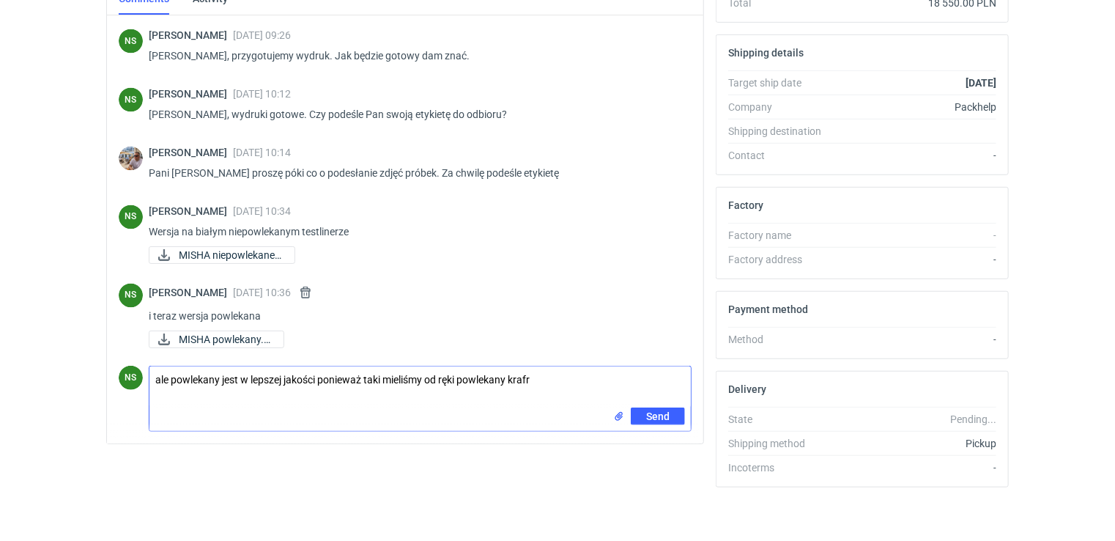
type textarea "ale powlekany jest w lepszej jakości ponieważ taki mieliśmy od ręki powlekany k…"
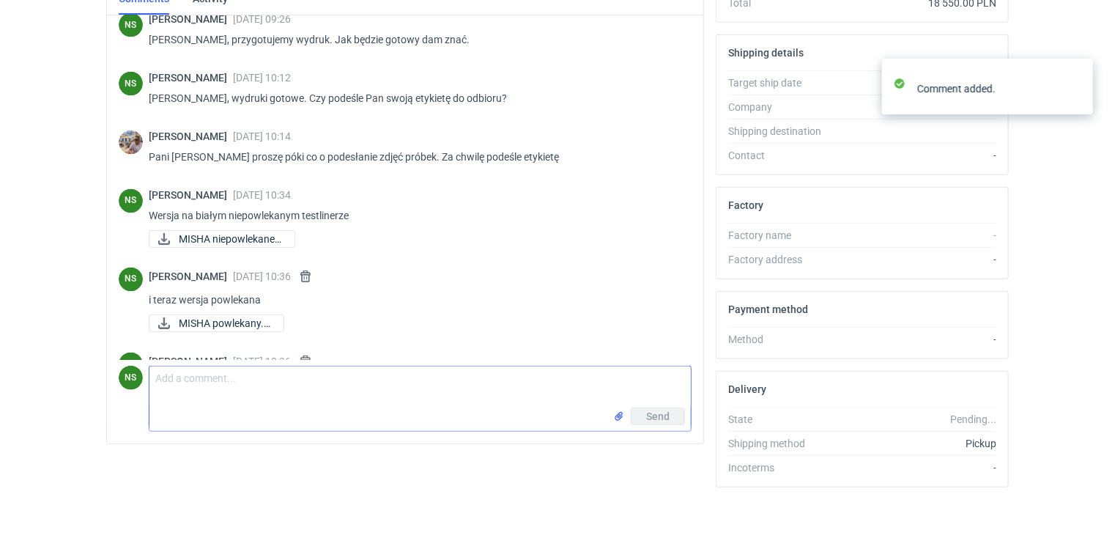
scroll to position [1380, 0]
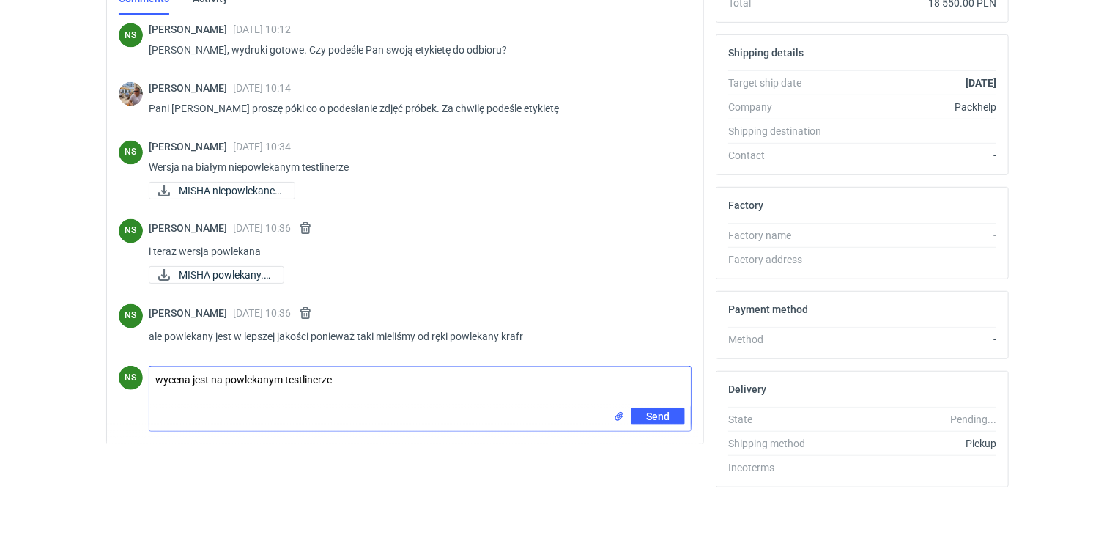
type textarea "wycena jest na powlekanym testlinerze"
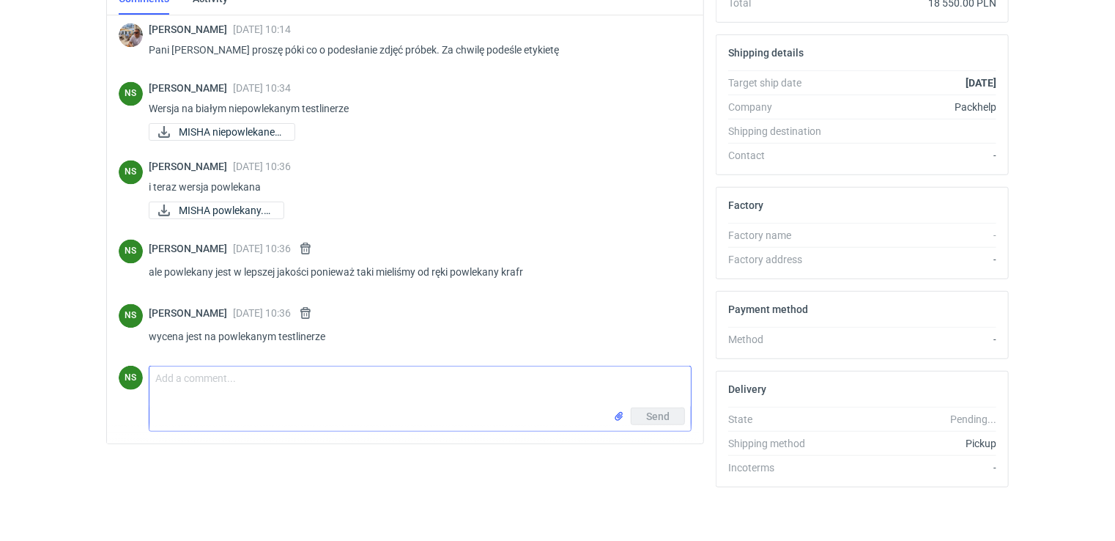
scroll to position [1439, 0]
click at [618, 415] on input "file" at bounding box center [619, 416] width 12 height 15
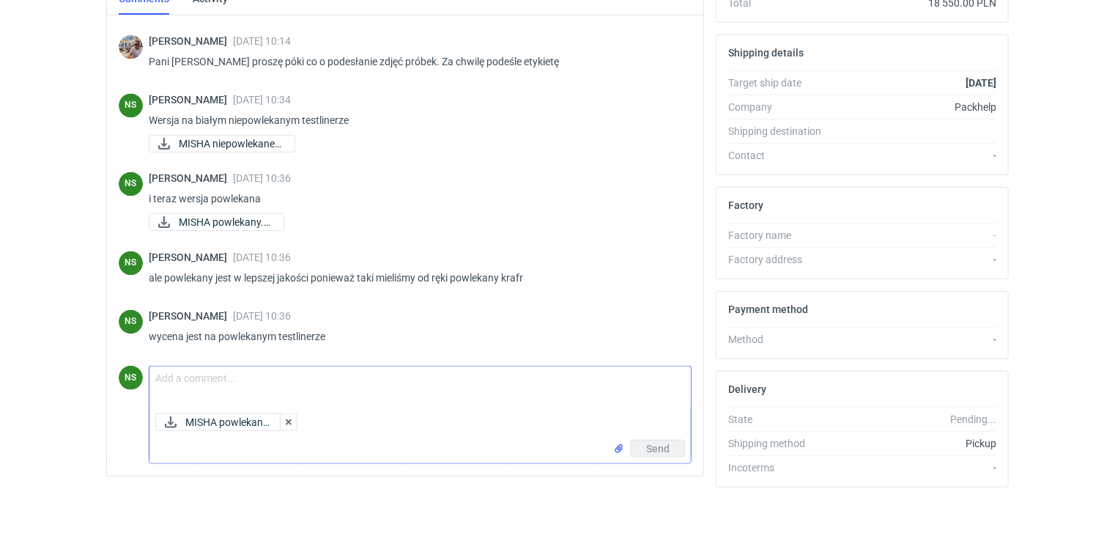
click at [229, 374] on textarea "Comment message" at bounding box center [419, 386] width 541 height 41
type textarea "i drugie zdjęcie na powlekanym krafcie"
click at [668, 448] on span "Send" at bounding box center [657, 448] width 23 height 10
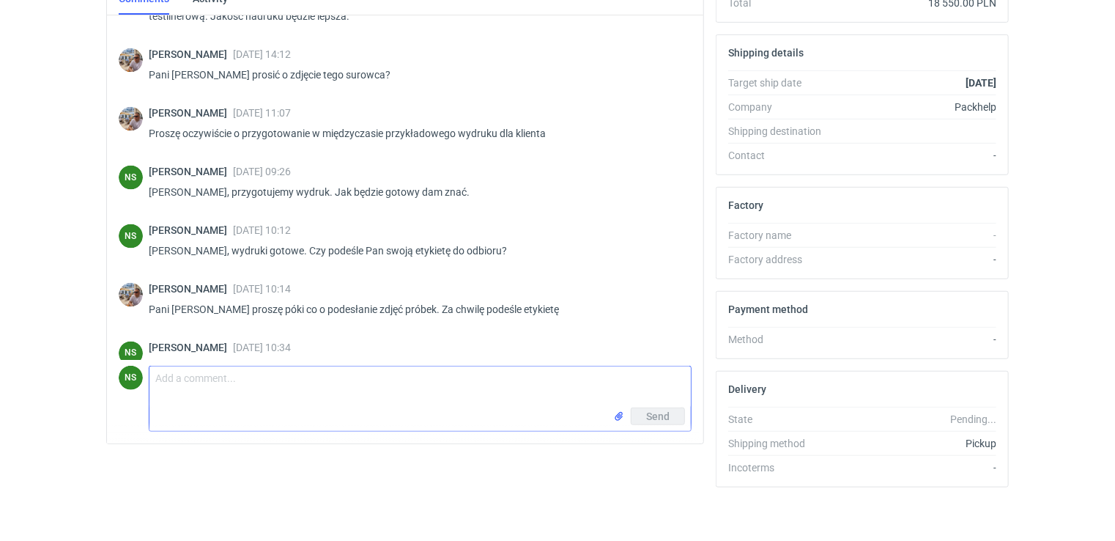
scroll to position [1128, 0]
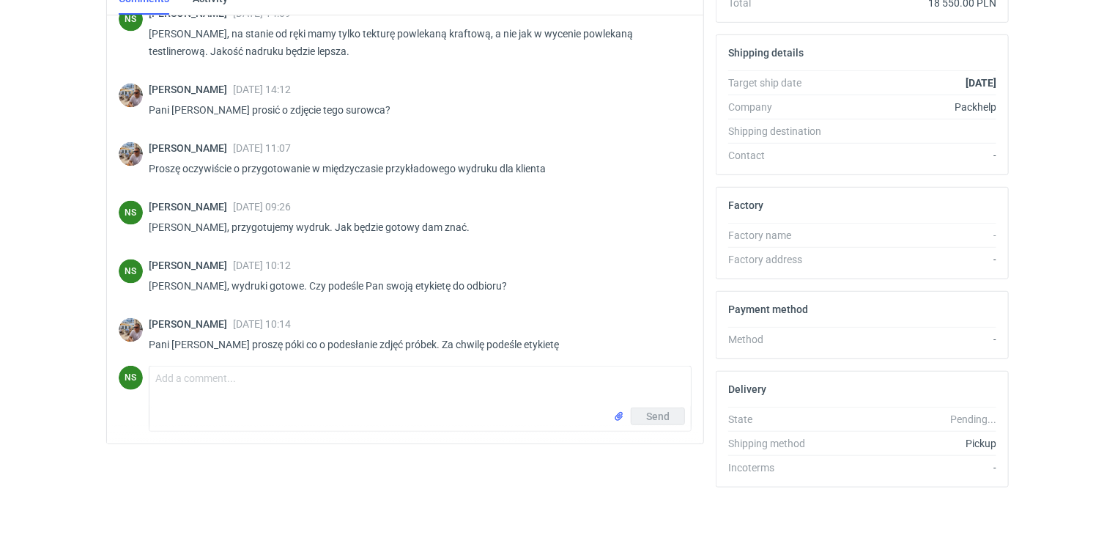
drag, startPoint x: 692, startPoint y: 289, endPoint x: 688, endPoint y: 341, distance: 52.1
click at [688, 341] on div "NS [PERSON_NAME] [DATE] 10:45 Kórnik, odbiór w portierni [PERSON_NAME] [DATE] 1…" at bounding box center [405, 229] width 596 height 428
drag, startPoint x: 688, startPoint y: 341, endPoint x: 673, endPoint y: 285, distance: 57.8
click at [634, 295] on p "[PERSON_NAME], wydruki gotowe. Czy podeśle Pan swoją etykietę do odbioru?" at bounding box center [414, 286] width 531 height 18
click at [643, 324] on div "[PERSON_NAME] [DATE] 10:14 Pani Natalio proszę póki co o podesłanie zdjęć próbe…" at bounding box center [405, 338] width 573 height 59
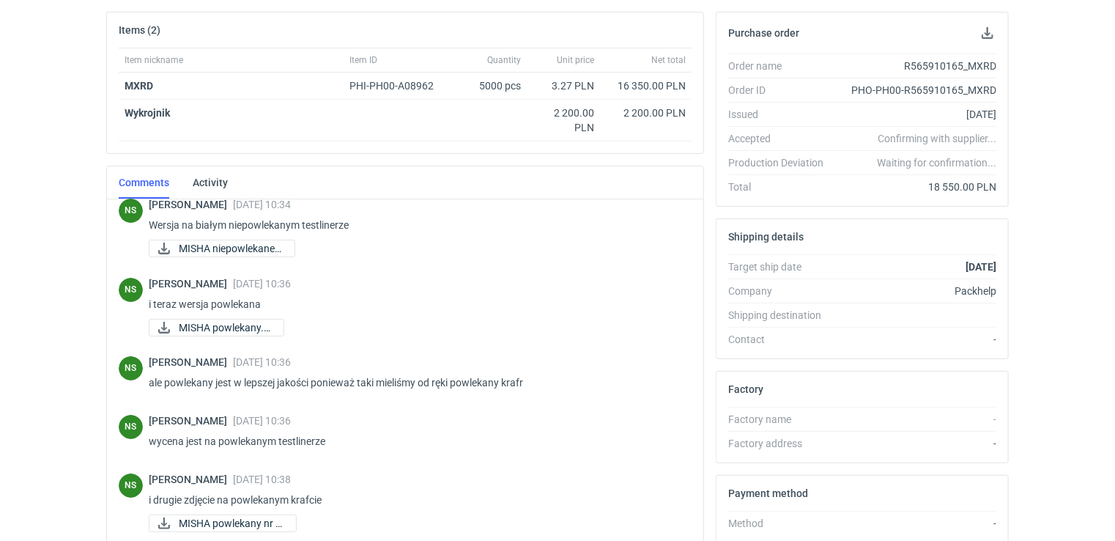
scroll to position [984, 0]
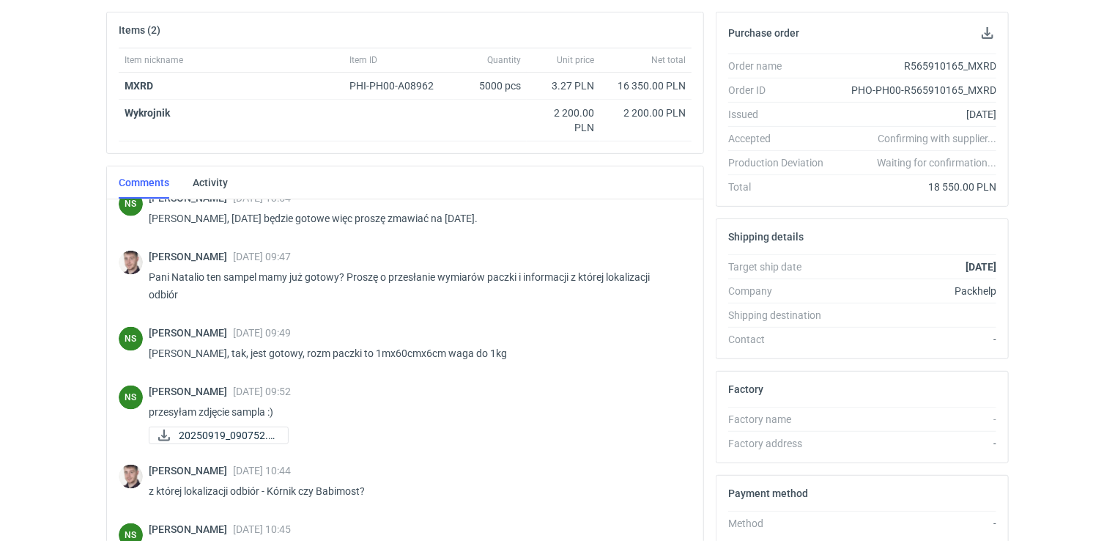
drag, startPoint x: 691, startPoint y: 326, endPoint x: 687, endPoint y: 376, distance: 50.0
click at [687, 376] on div "[PERSON_NAME] [DATE] 10:48 Dzień dobry. Pani Natalio wrzucam do systemu zamówie…" at bounding box center [405, 369] width 573 height 347
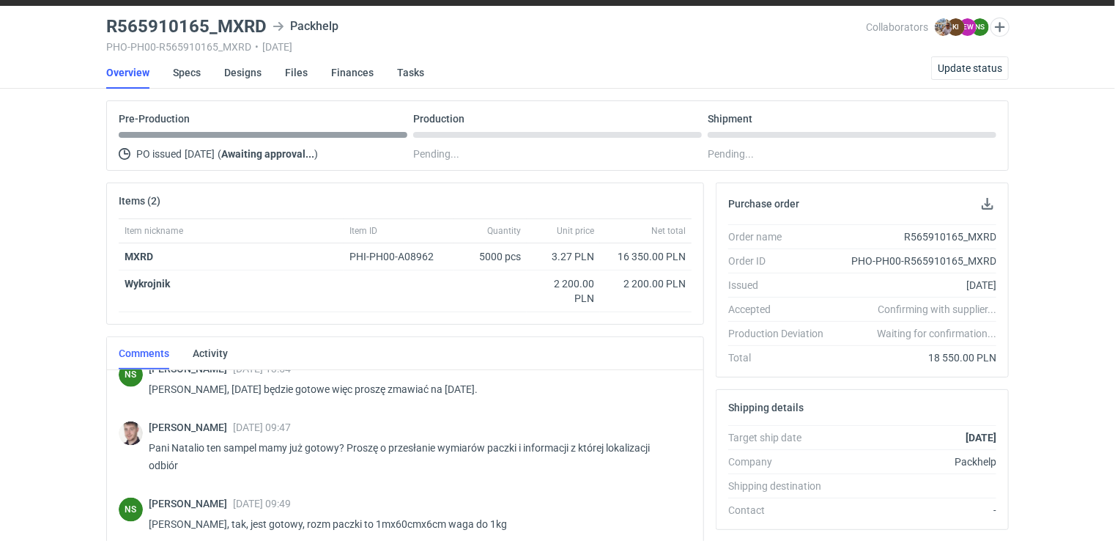
scroll to position [0, 0]
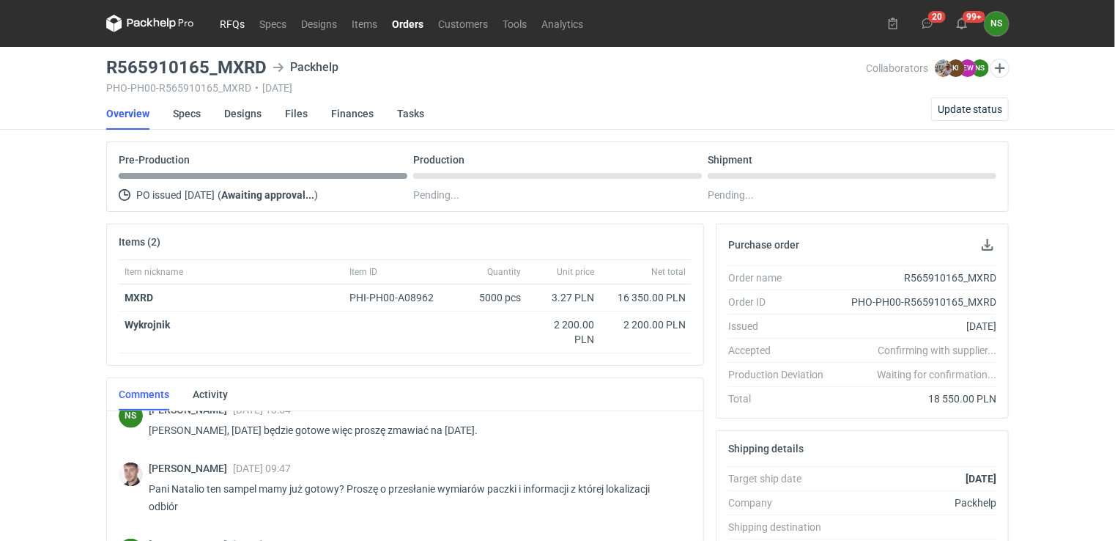
click at [234, 21] on link "RFQs" at bounding box center [232, 24] width 40 height 18
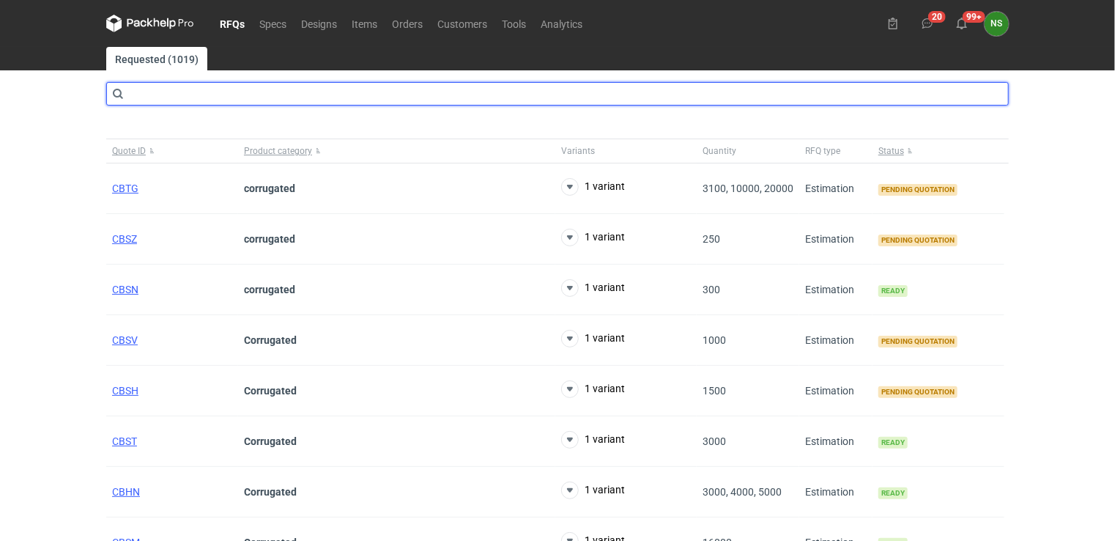
click at [402, 89] on input "text" at bounding box center [557, 93] width 903 height 23
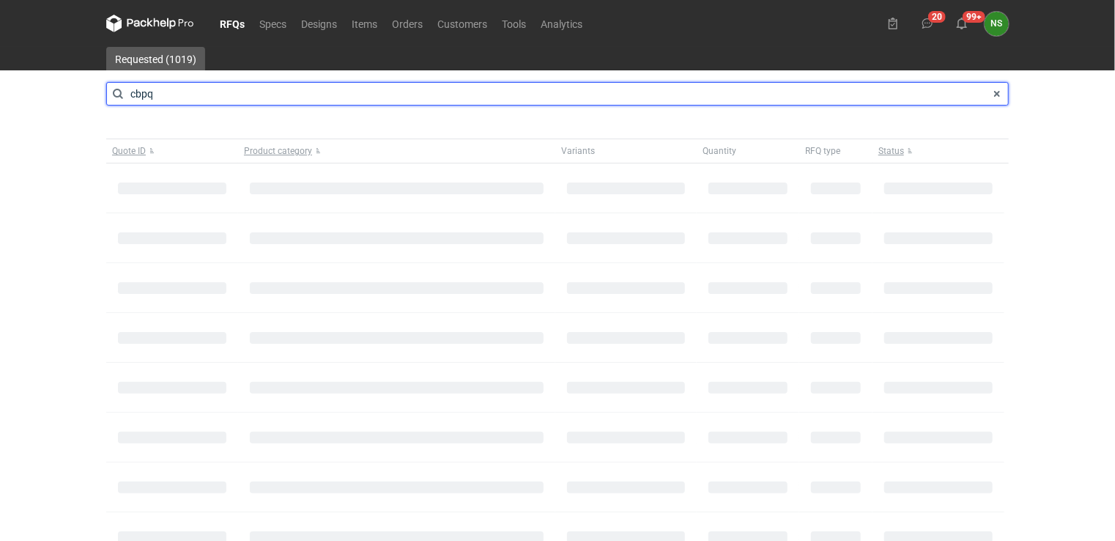
type input "cbpq"
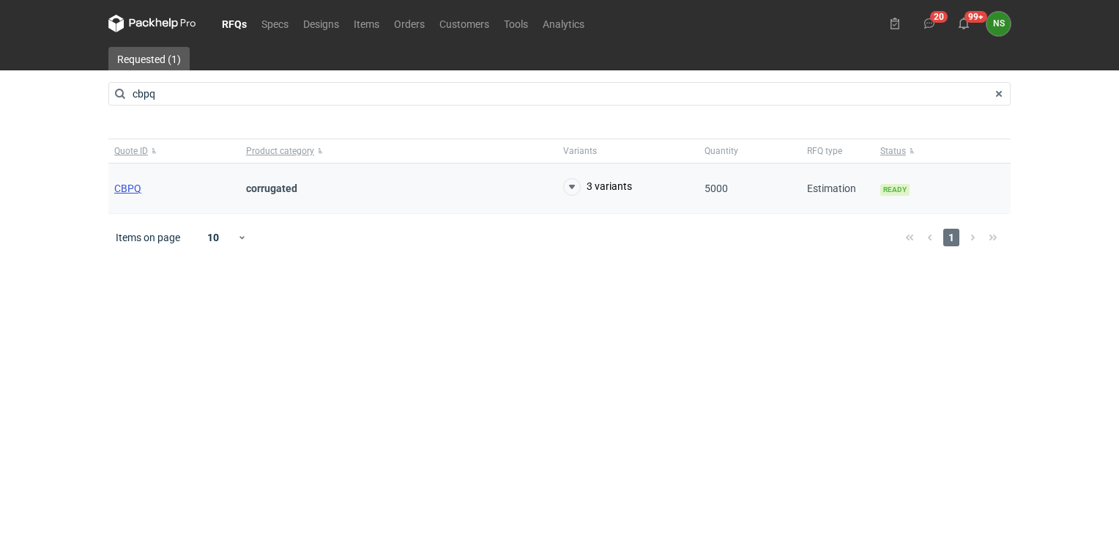
click at [131, 186] on span "CBPQ" at bounding box center [127, 188] width 27 height 12
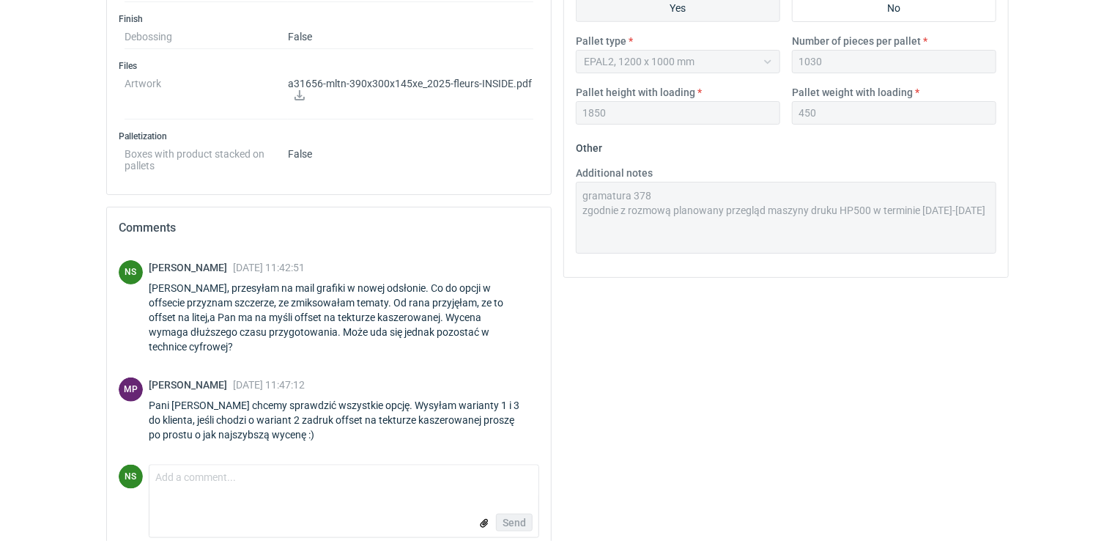
scroll to position [675, 0]
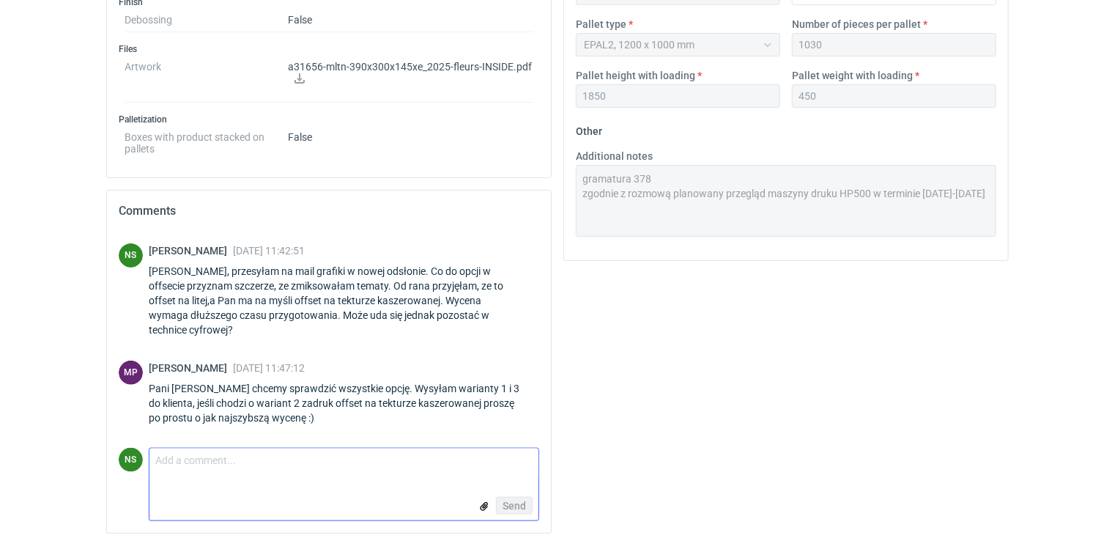
click at [196, 473] on textarea "Comment message" at bounding box center [343, 463] width 389 height 31
type textarea "P"
paste textarea "T30E2CWT0403"
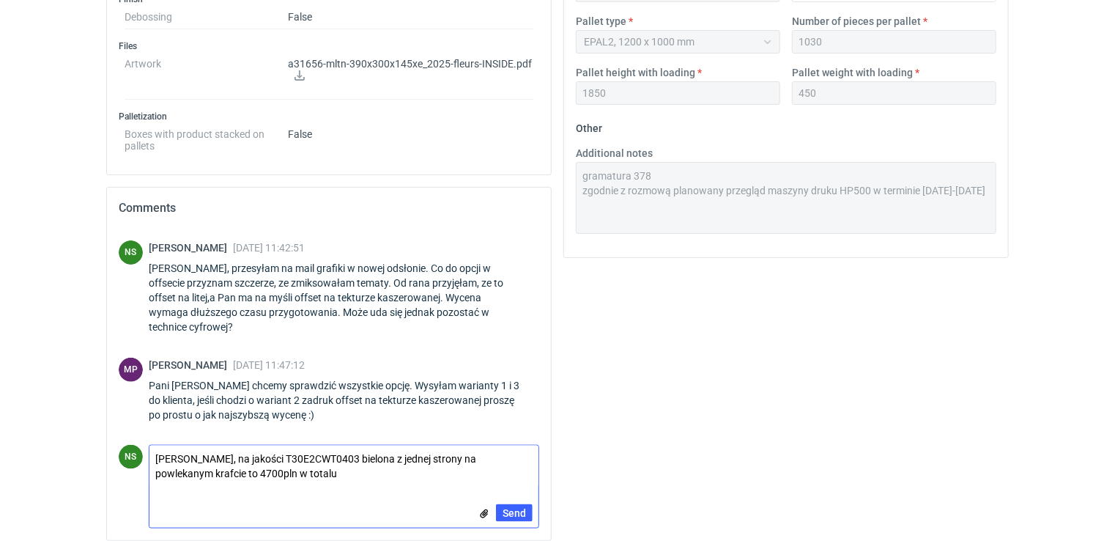
scroll to position [680, 0]
type textarea "[PERSON_NAME], na jakości T30E2CWT0403 bielona z jednej strony na powlekanym kr…"
drag, startPoint x: 268, startPoint y: 476, endPoint x: 96, endPoint y: 452, distance: 173.9
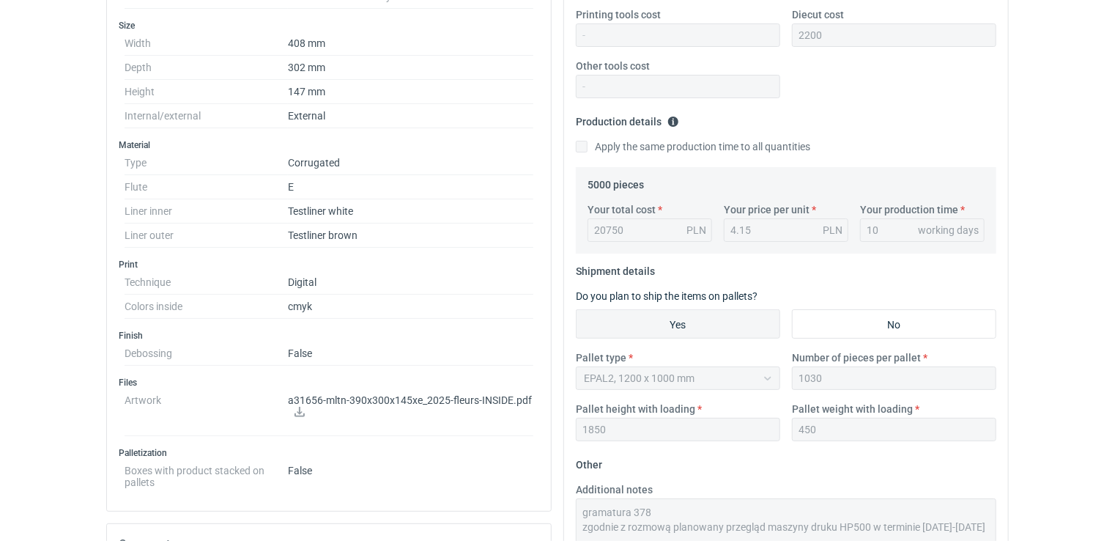
scroll to position [0, 0]
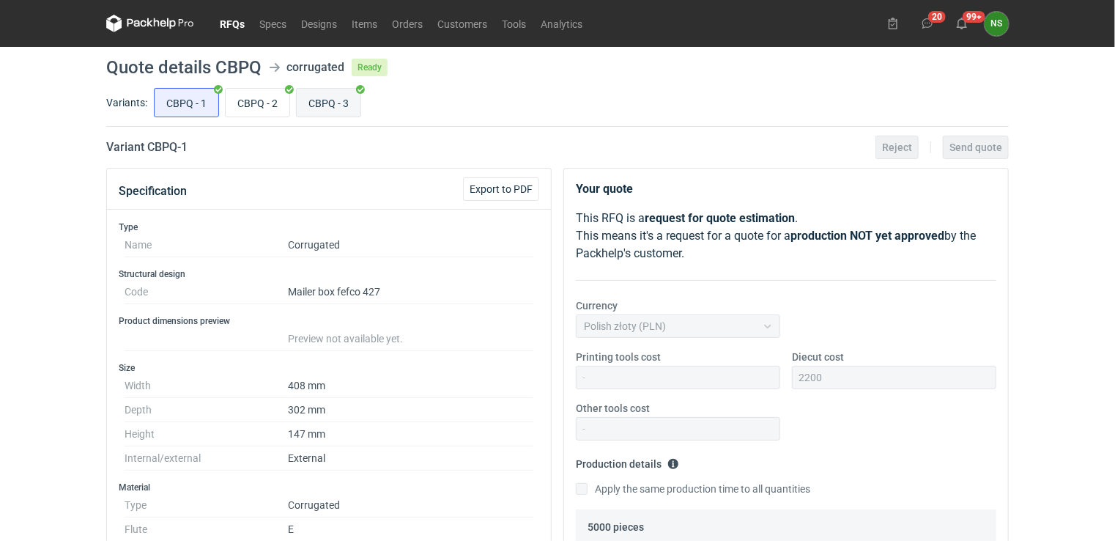
click at [316, 98] on input "CBPQ - 3" at bounding box center [329, 103] width 64 height 28
radio input "true"
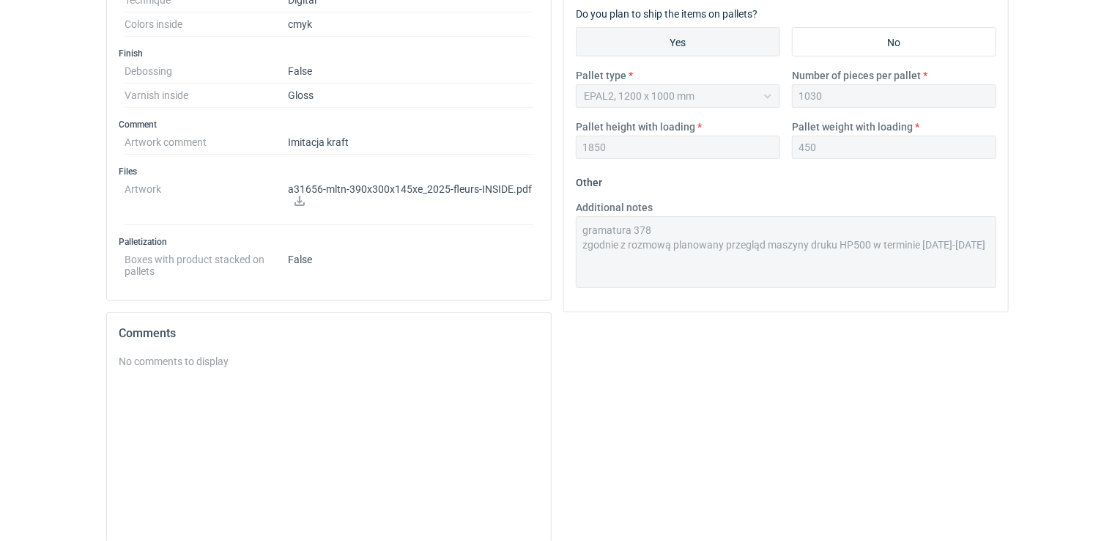
scroll to position [742, 0]
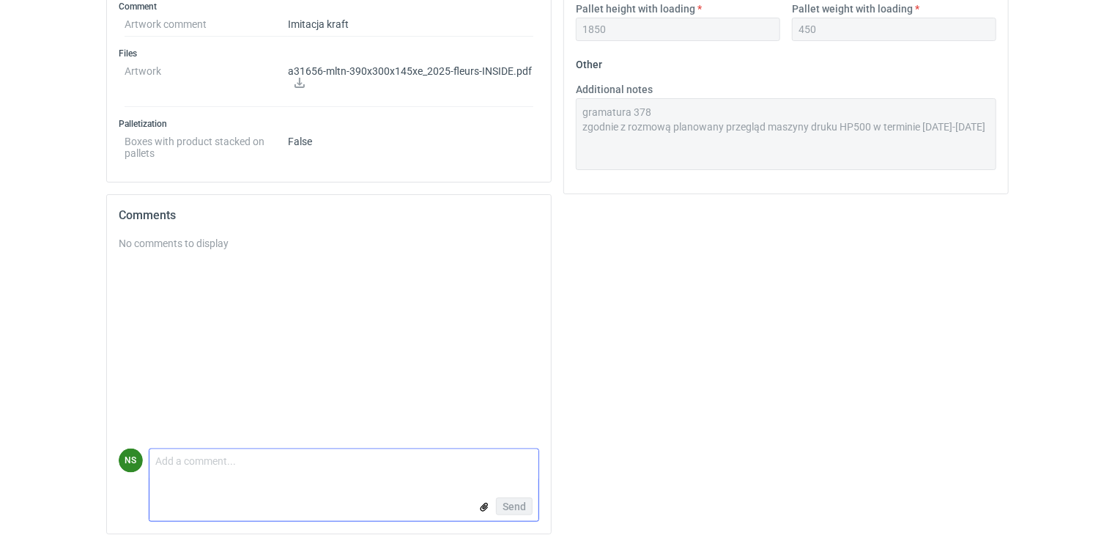
click at [202, 464] on textarea "Comment message" at bounding box center [343, 464] width 389 height 31
paste textarea "[PERSON_NAME], na jakości T30E2CWT0403 bielona z jednej strony na powlekanym kr…"
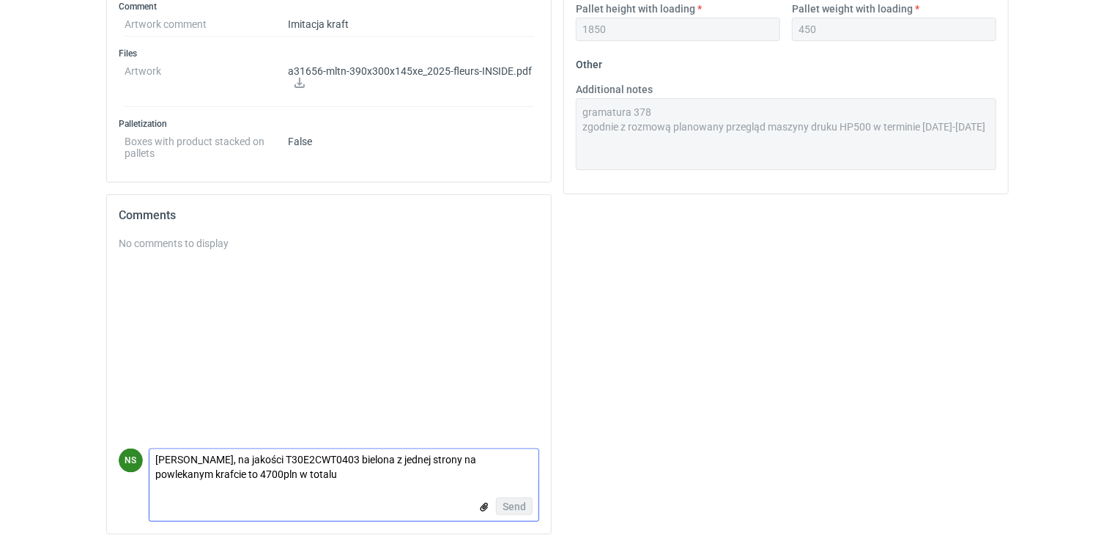
scroll to position [0, 0]
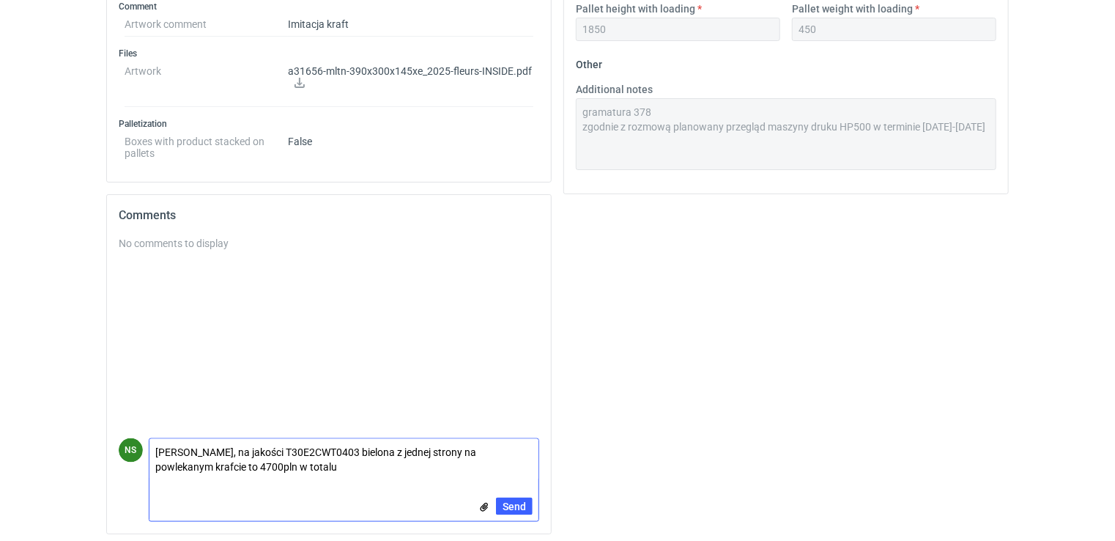
drag, startPoint x: 286, startPoint y: 467, endPoint x: 76, endPoint y: 446, distance: 211.3
type textarea "[PERSON_NAME], na jakości T30E2CWT0403 bielona z jednej strony na powlekanym kr…"
click at [509, 503] on span "Send" at bounding box center [514, 506] width 23 height 10
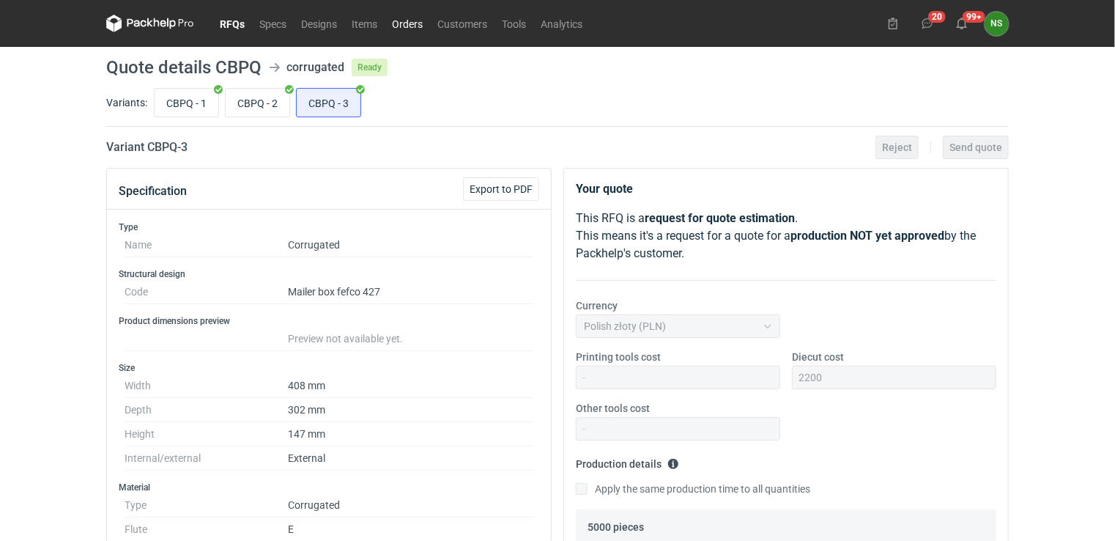
click at [401, 20] on link "Orders" at bounding box center [407, 24] width 45 height 18
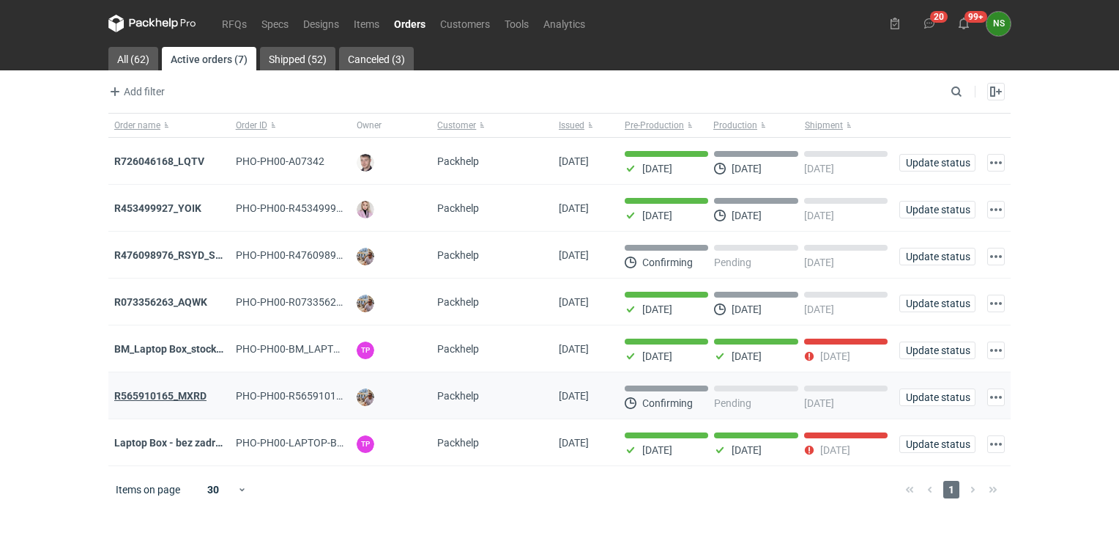
click at [190, 393] on strong "R565910165_MXRD" at bounding box center [160, 396] width 92 height 12
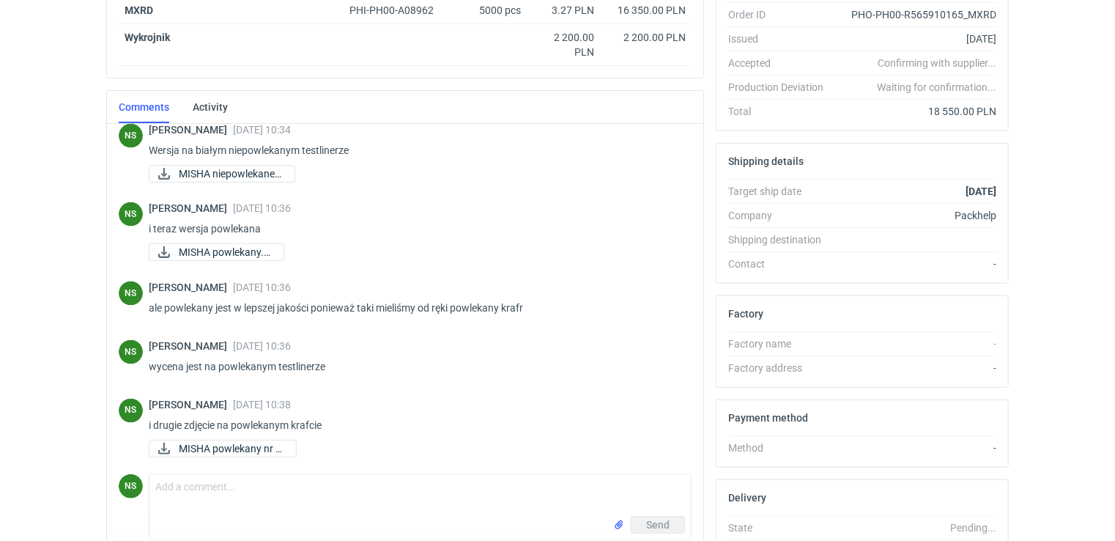
scroll to position [396, 0]
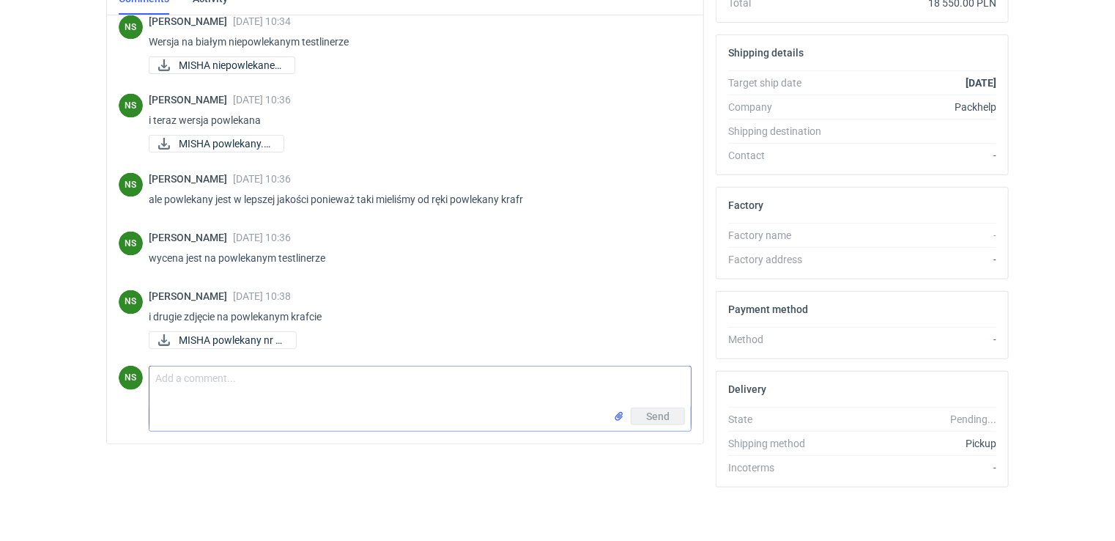
click at [218, 391] on textarea "Comment message" at bounding box center [419, 386] width 541 height 41
paste textarea "[PERSON_NAME], na jakości T30E2CWT0403 bielona z jednej strony na powlekanym kr…"
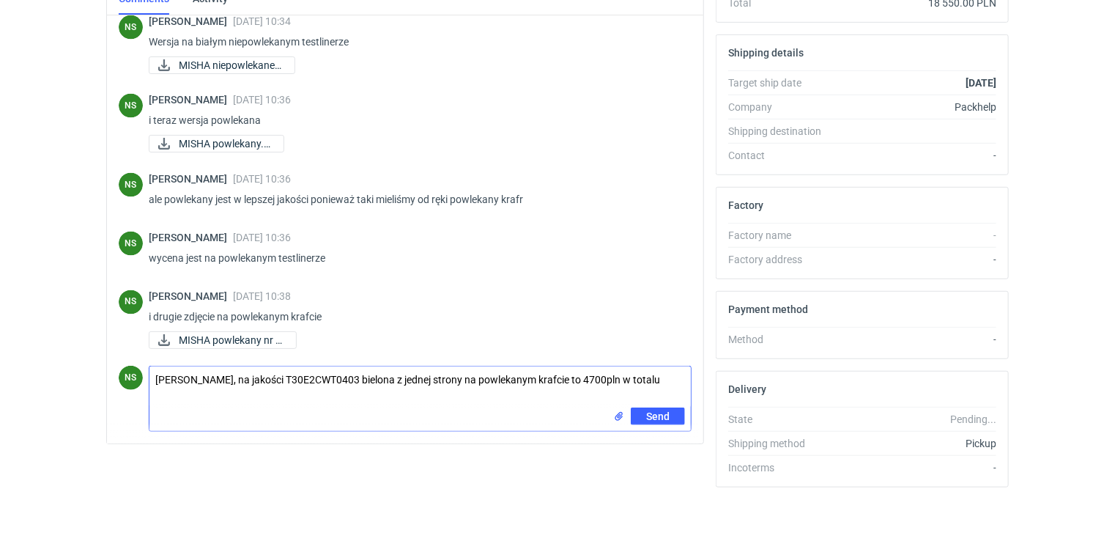
drag, startPoint x: 646, startPoint y: 382, endPoint x: 574, endPoint y: 378, distance: 71.9
click at [574, 378] on textarea "[PERSON_NAME], na jakości T30E2CWT0403 bielona z jednej strony na powlekanym kr…" at bounding box center [419, 386] width 541 height 41
paste textarea "23500,00"
type textarea "[PERSON_NAME], na jakości T30E2CWT0403 bielona z jednej strony na powlekanym kr…"
drag, startPoint x: 657, startPoint y: 413, endPoint x: 595, endPoint y: 409, distance: 62.4
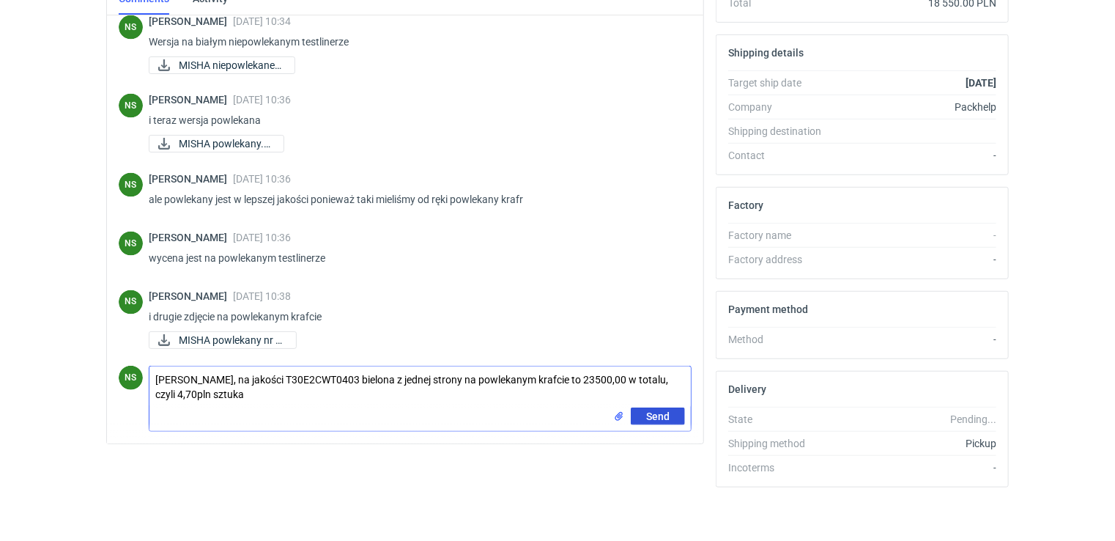
click at [657, 413] on span "Send" at bounding box center [657, 416] width 23 height 10
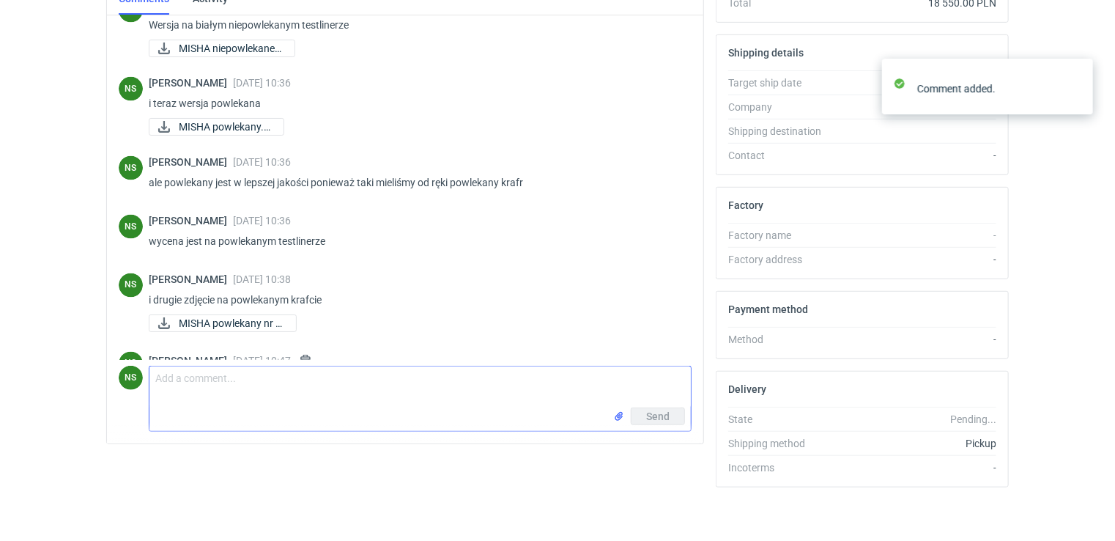
scroll to position [1237, 0]
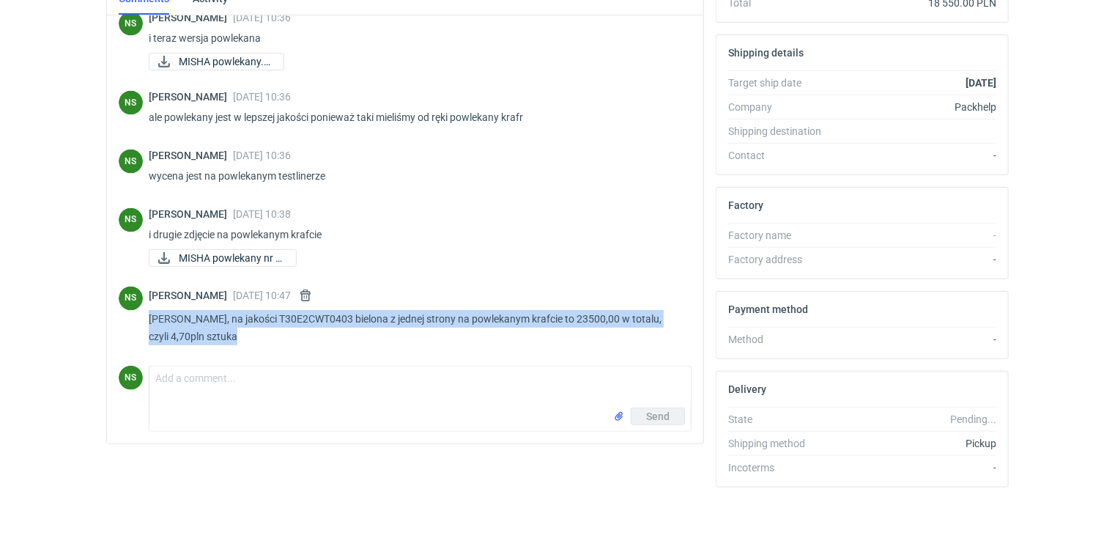
drag, startPoint x: 223, startPoint y: 338, endPoint x: 146, endPoint y: 319, distance: 80.0
click at [146, 319] on div "NS [PERSON_NAME] [DATE] 10:47 [PERSON_NAME], na jakości T30E2CWT0403 bielona z …" at bounding box center [405, 319] width 573 height 82
copy p "[PERSON_NAME], na jakości T30E2CWT0403 bielona z jednej strony na powlekanym kr…"
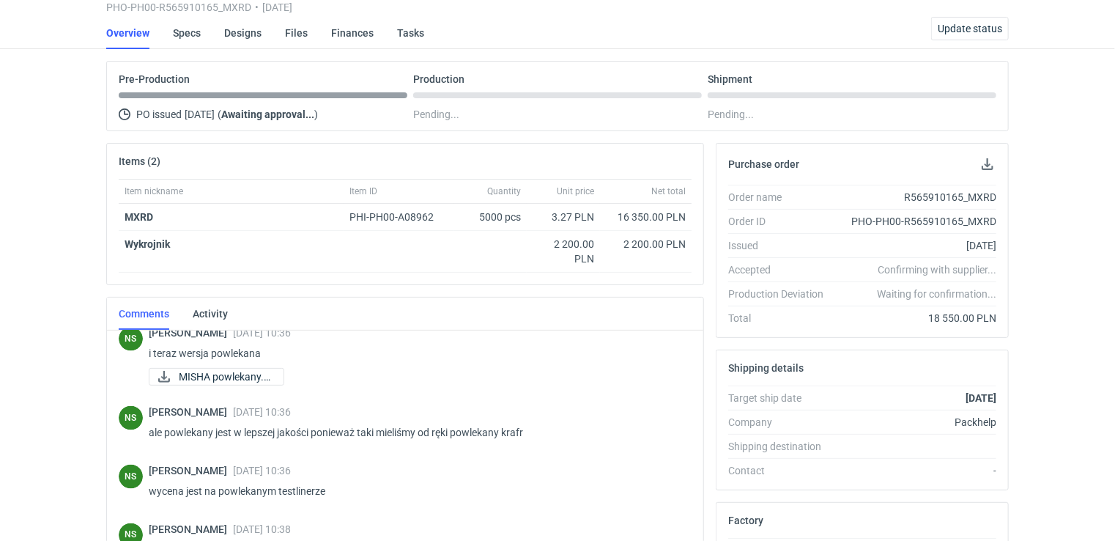
scroll to position [0, 0]
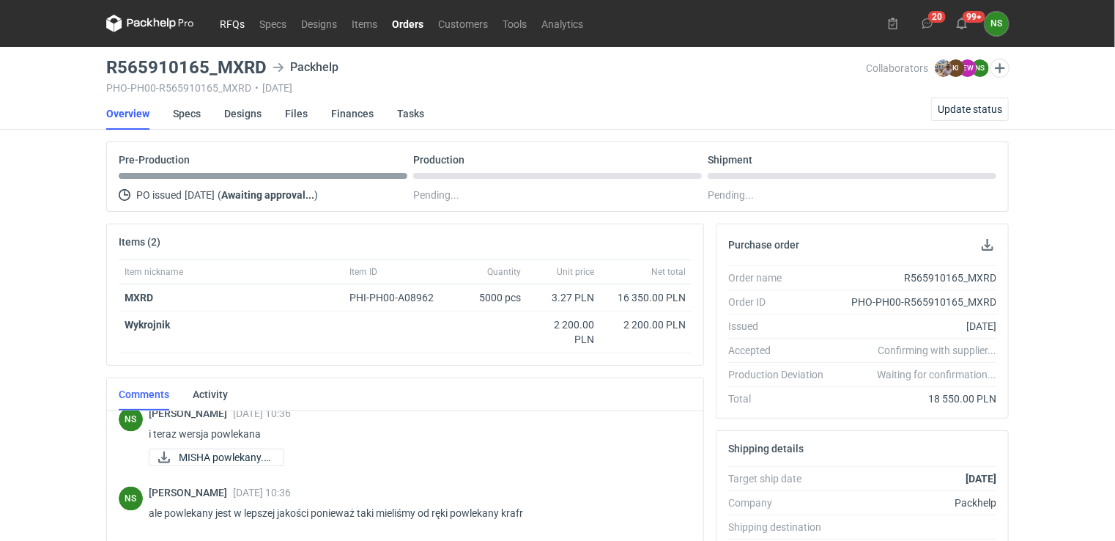
click at [236, 22] on link "RFQs" at bounding box center [232, 24] width 40 height 18
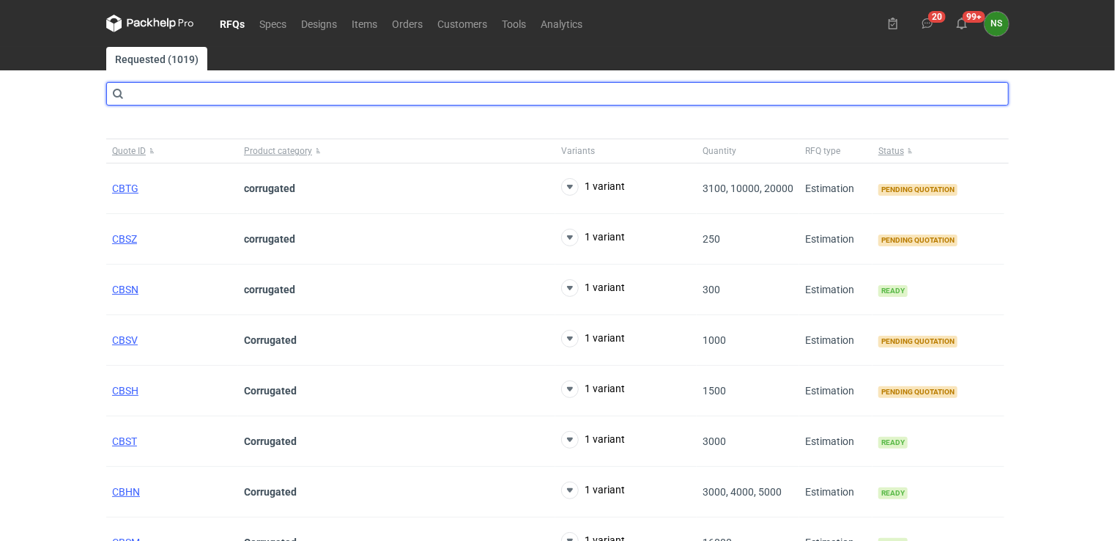
click at [182, 101] on input "text" at bounding box center [557, 93] width 903 height 23
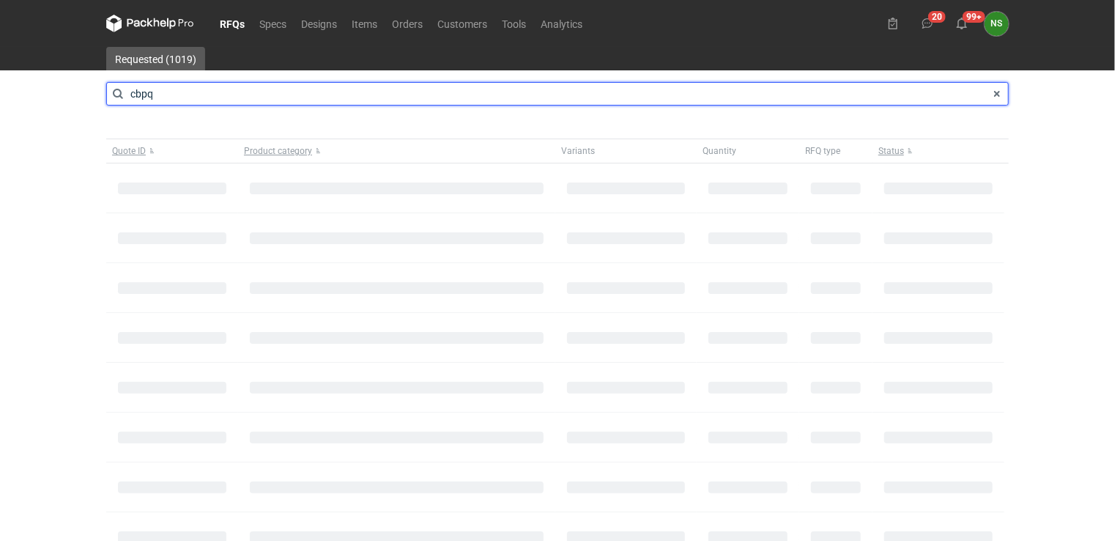
type input "cbpq"
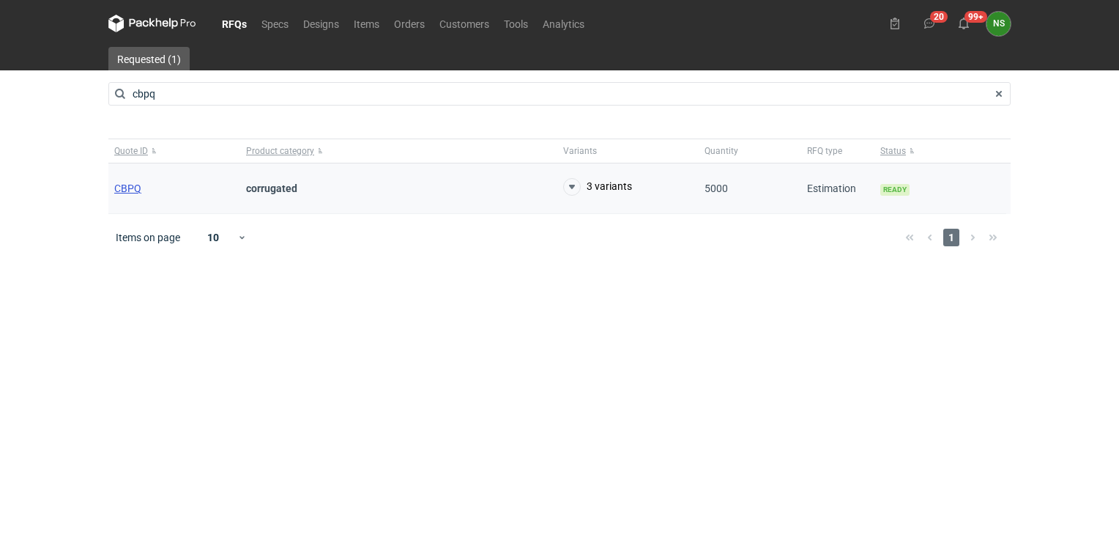
click at [135, 186] on span "CBPQ" at bounding box center [127, 188] width 27 height 12
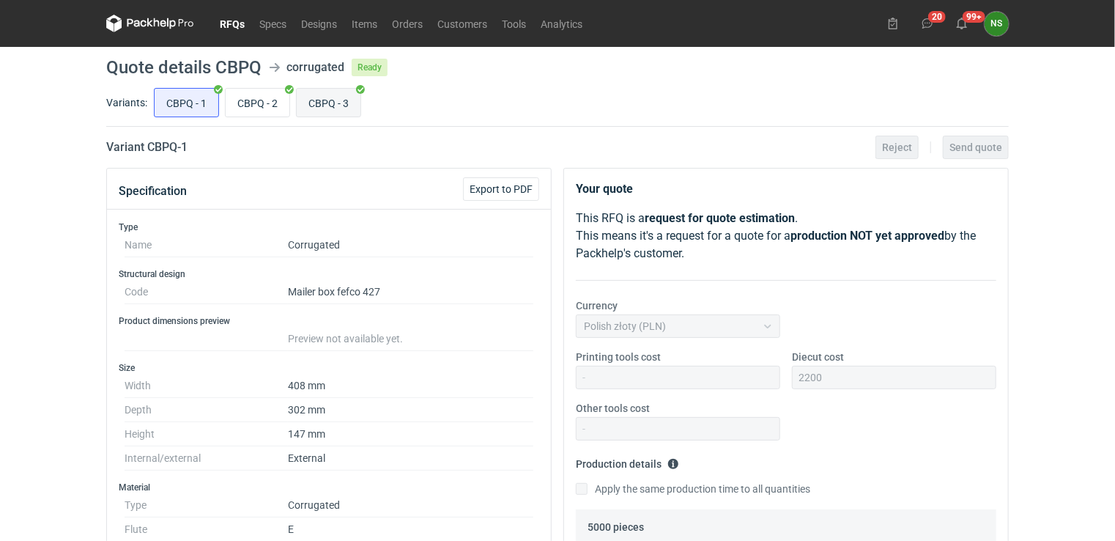
click at [342, 103] on input "CBPQ - 3" at bounding box center [329, 103] width 64 height 28
radio input "true"
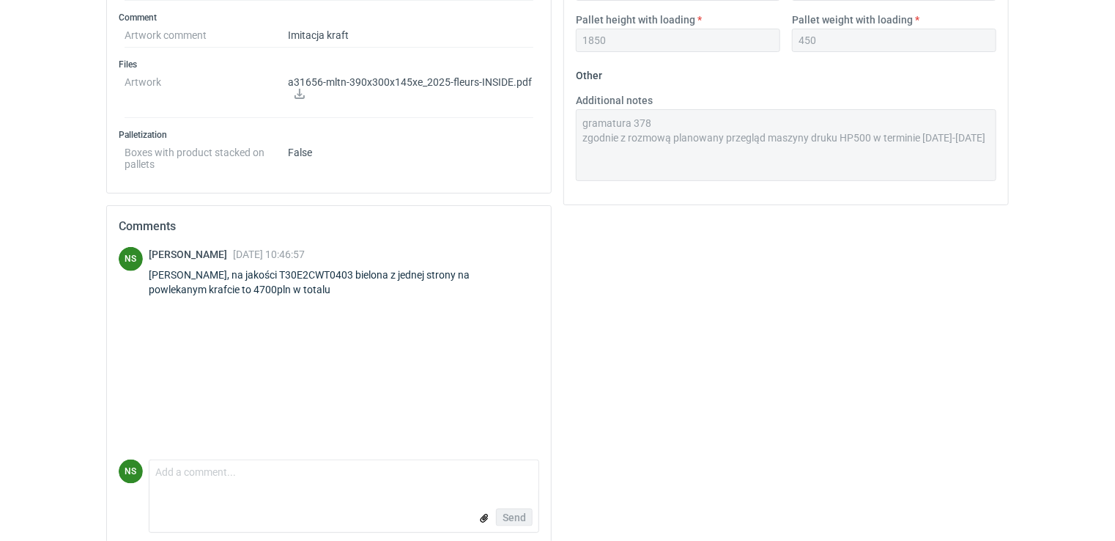
scroll to position [733, 0]
click at [193, 476] on textarea "Comment message" at bounding box center [343, 474] width 389 height 31
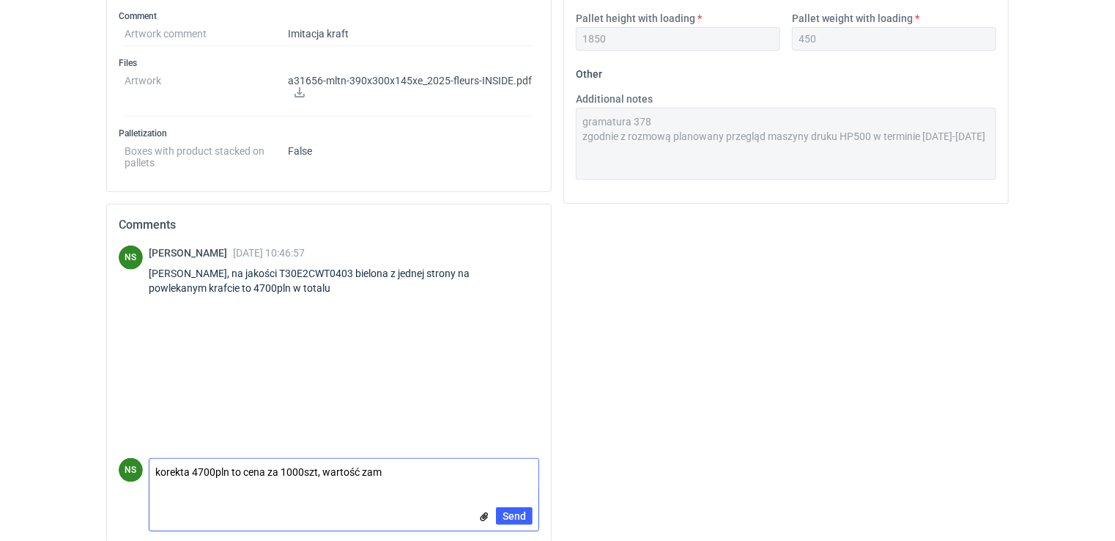
paste textarea "[PERSON_NAME], na jakości T30E2CWT0403 bielona z jednej strony na powlekanym kr…"
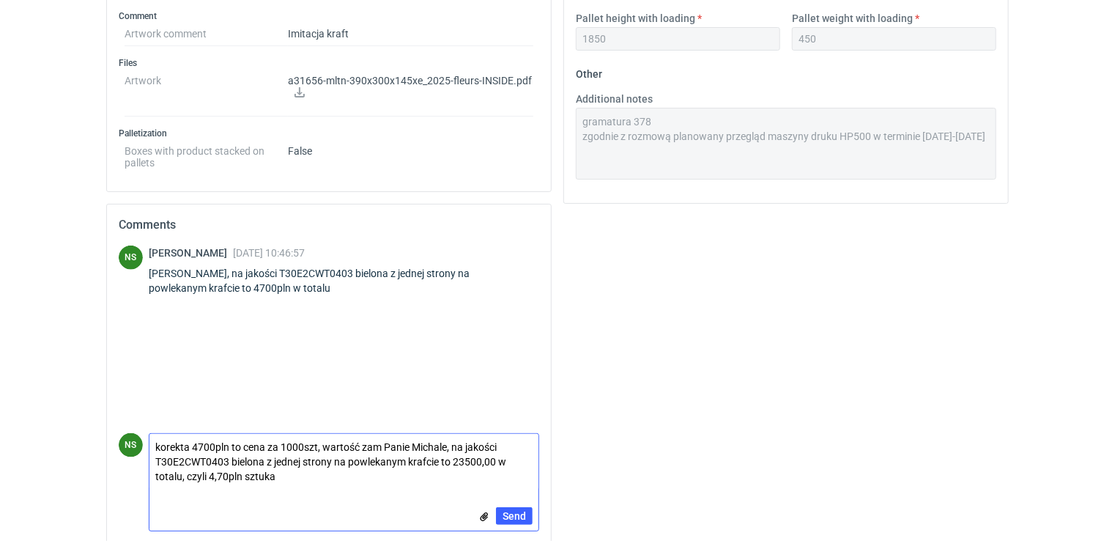
drag, startPoint x: 310, startPoint y: 479, endPoint x: 498, endPoint y: 462, distance: 189.1
click at [498, 462] on textarea "korekta 4700pln to cena za 1000szt, wartość zam Panie Michale, na jakości T30E2…" at bounding box center [343, 462] width 389 height 56
drag, startPoint x: 452, startPoint y: 453, endPoint x: 383, endPoint y: 445, distance: 69.3
click at [383, 445] on textarea "korekta 4700pln to cena za 1000szt, wartość zam Panie Michale, na jakości T30E2…" at bounding box center [343, 462] width 389 height 56
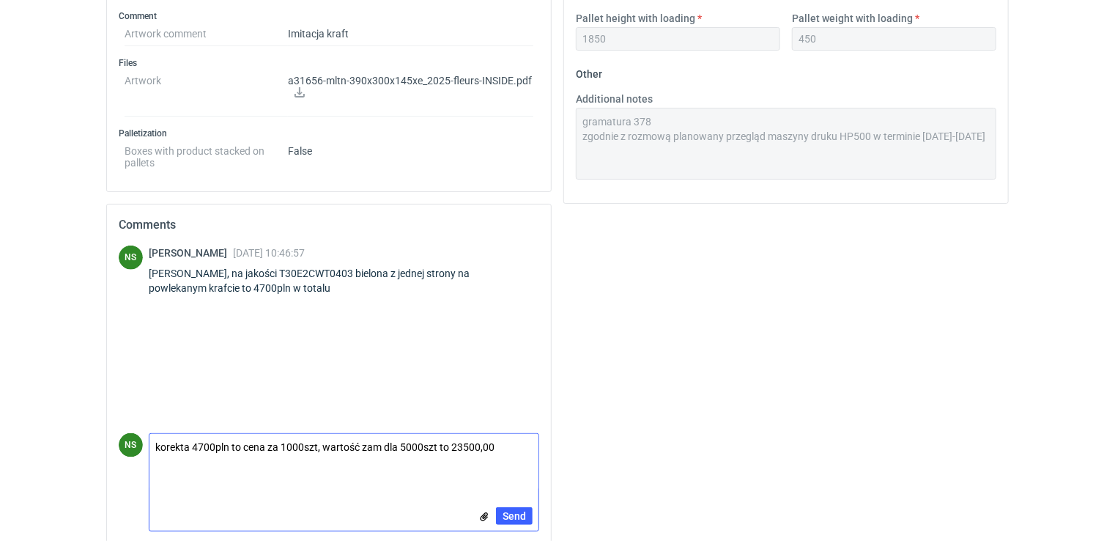
click at [504, 441] on textarea "korekta 4700pln to cena za 1000szt, wartość zam dla 5000szt to 23500,00" at bounding box center [343, 462] width 389 height 56
click at [463, 441] on textarea "korekta 4700pln to cena za 1000szt, wartość zam dla 5000szt to 23500pln" at bounding box center [343, 462] width 389 height 56
type textarea "korekta 4700pln to cena za 1000szt, wartość zam dla 5000szt to 23 500pln"
click at [516, 511] on span "Send" at bounding box center [514, 516] width 23 height 10
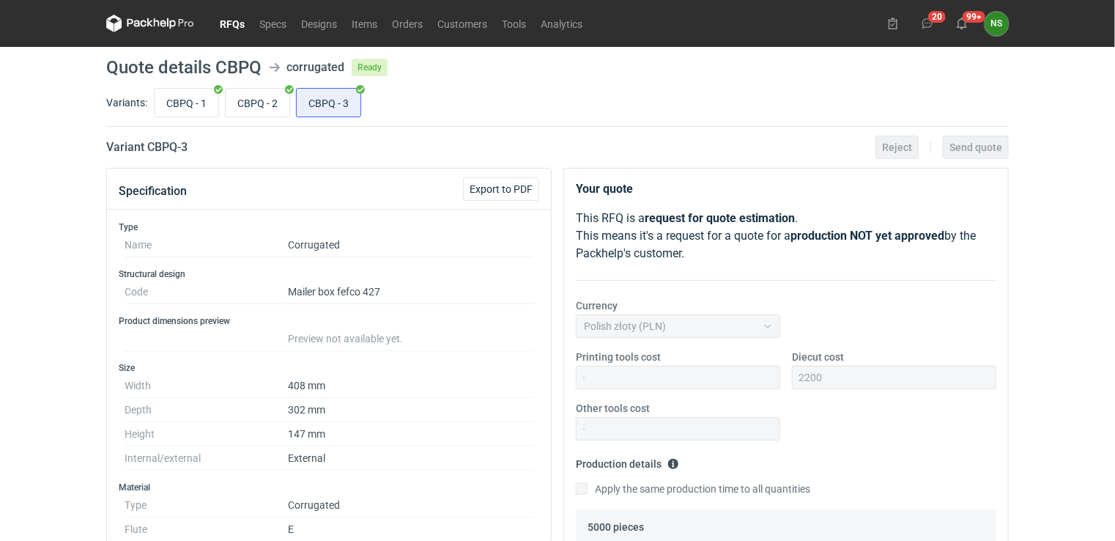
click at [235, 19] on link "RFQs" at bounding box center [232, 24] width 40 height 18
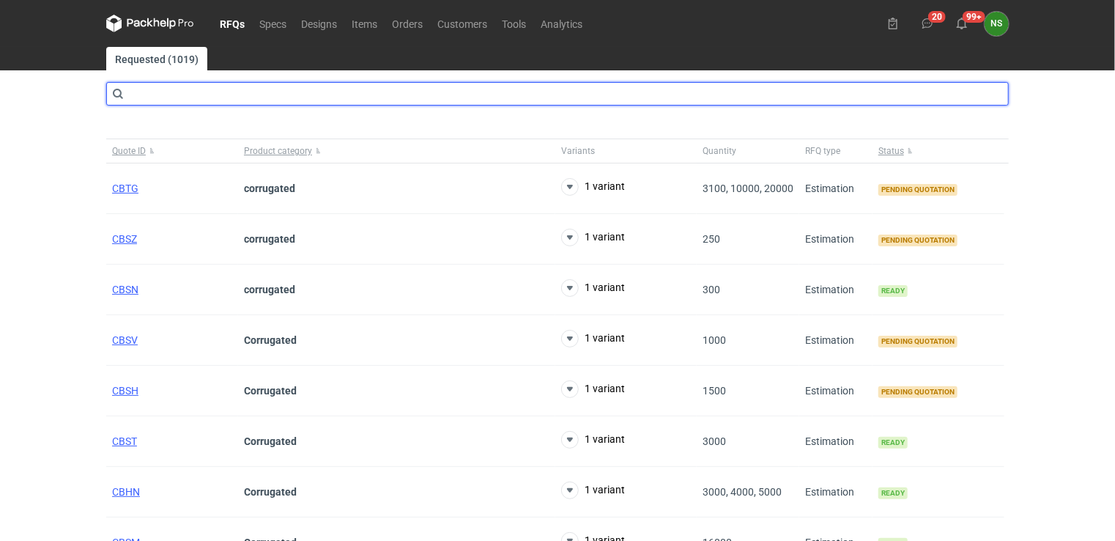
click at [168, 96] on input "text" at bounding box center [557, 93] width 903 height 23
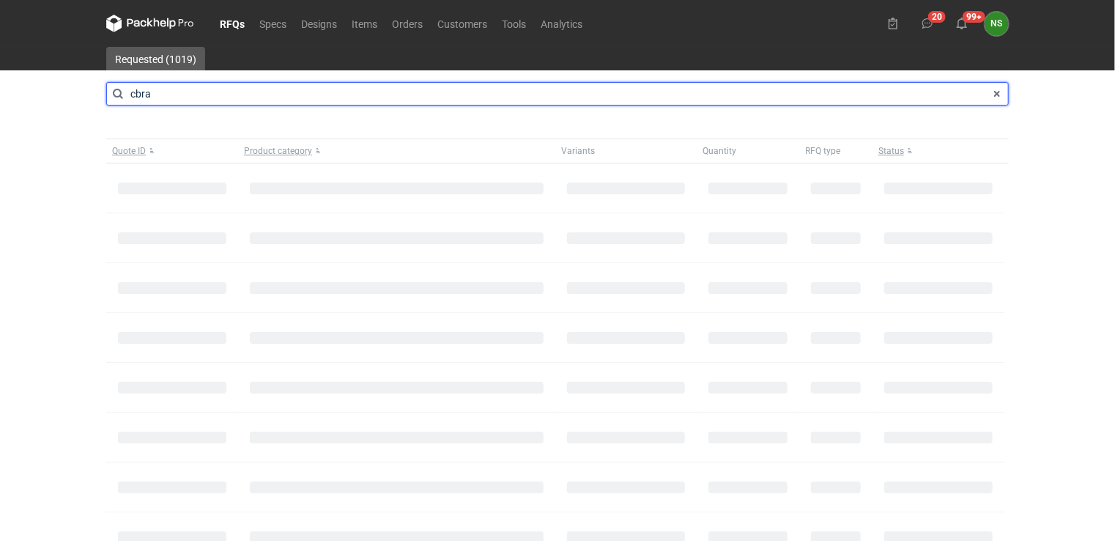
type input "cbra"
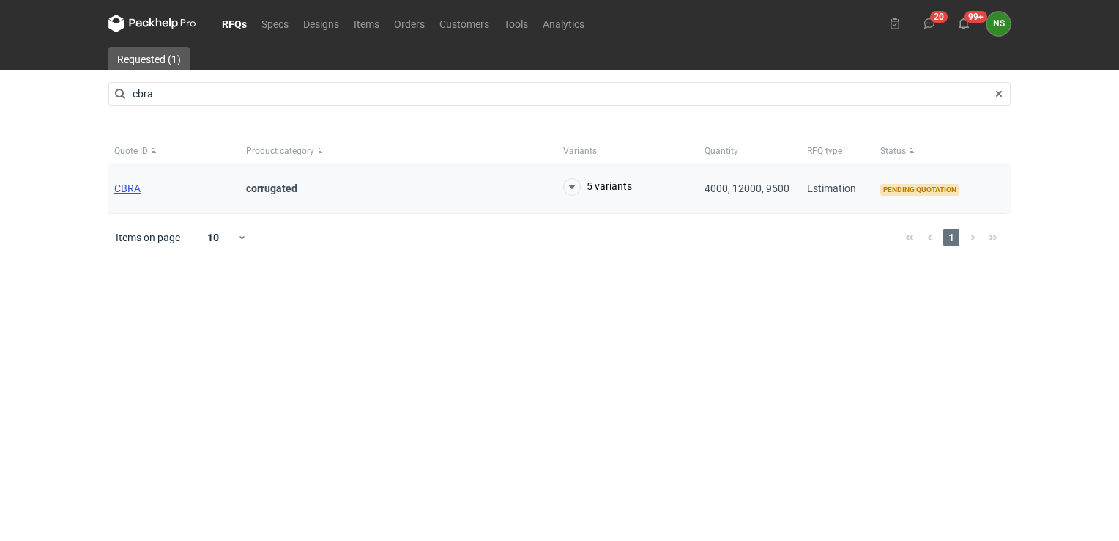
click at [128, 188] on span "CBRA" at bounding box center [127, 188] width 26 height 12
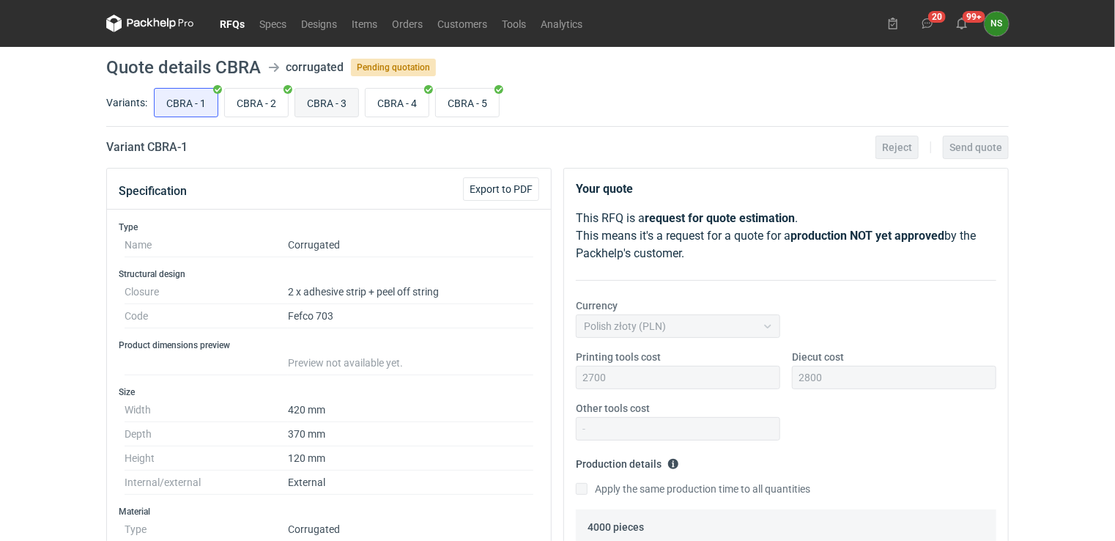
click at [334, 101] on input "CBRA - 3" at bounding box center [326, 103] width 63 height 28
radio input "true"
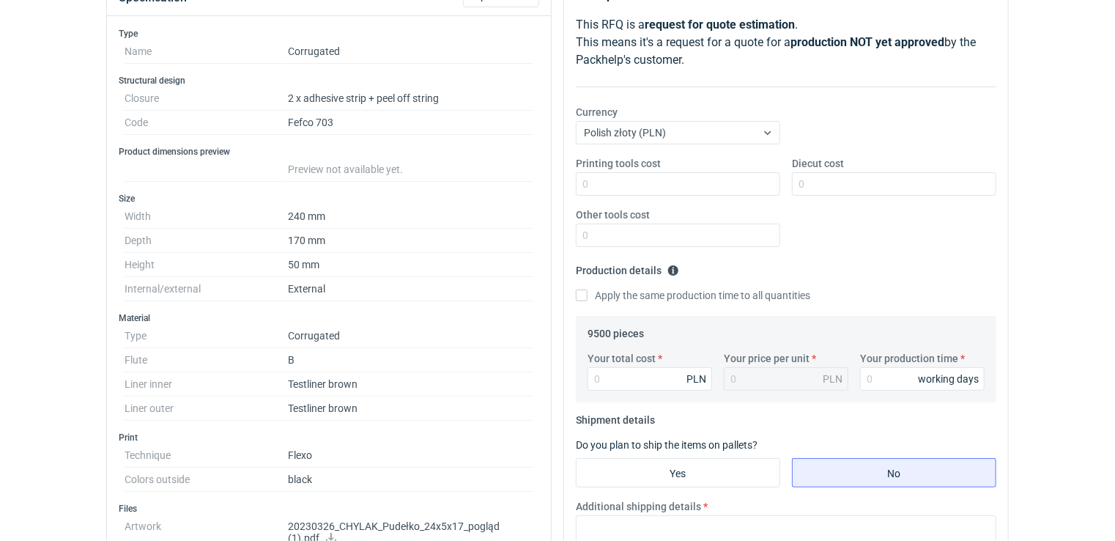
scroll to position [204, 0]
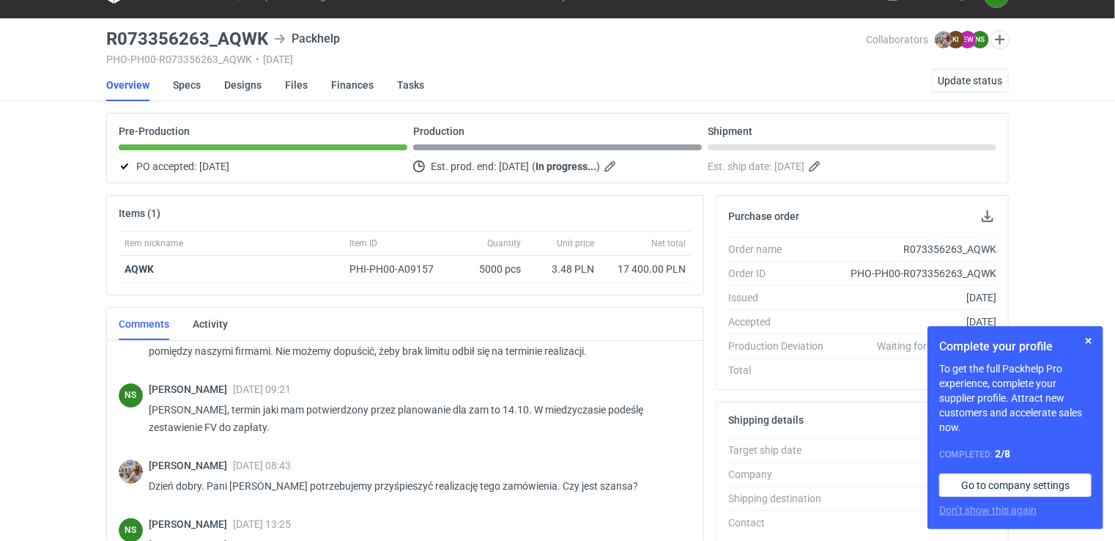
scroll to position [17, 0]
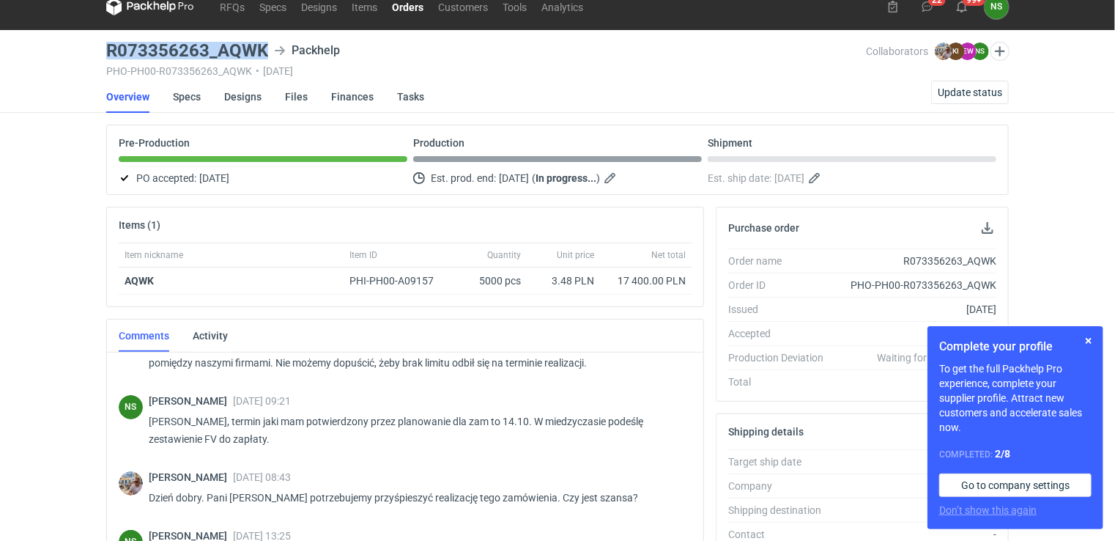
drag, startPoint x: 267, startPoint y: 57, endPoint x: 103, endPoint y: 54, distance: 163.4
click at [103, 54] on main "R073356263_AQWK Packhelp PHO-PH00-R073356263_AQWK • 25/09/2025 Collaborators Mi…" at bounding box center [557, 477] width 914 height 895
copy h3 "R073356263_AQWK"
click at [970, 88] on span "Update status" at bounding box center [970, 92] width 64 height 10
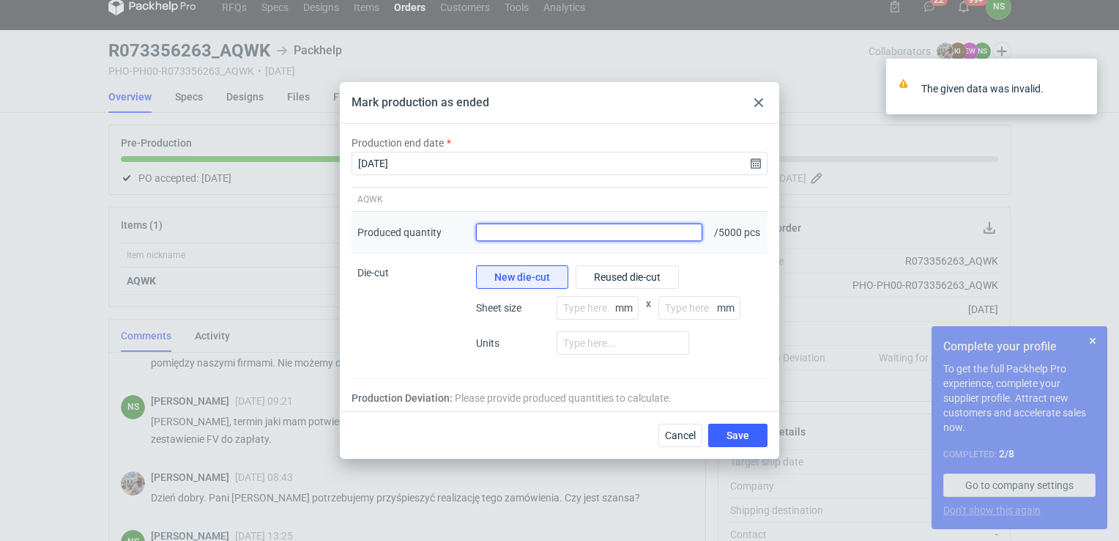
click at [524, 230] on input "Produced quantity" at bounding box center [589, 232] width 226 height 18
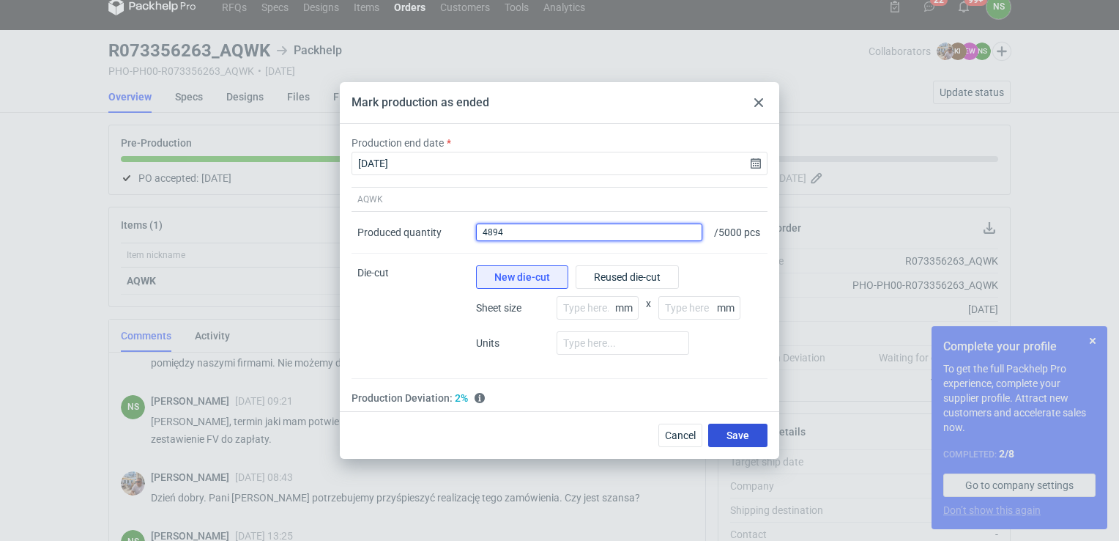
type input "4894"
click at [723, 440] on button "Save" at bounding box center [737, 434] width 59 height 23
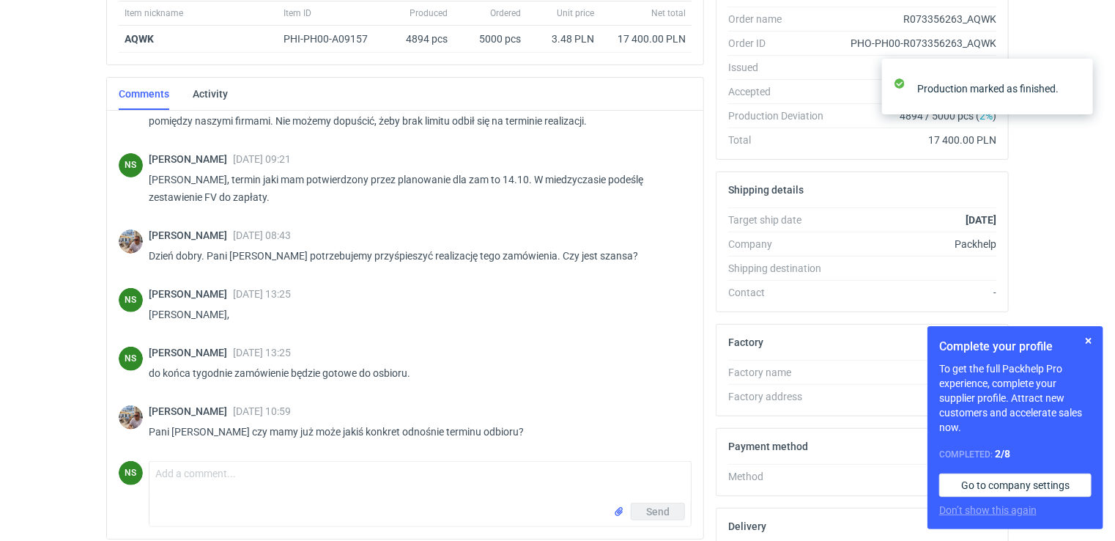
scroll to position [353, 0]
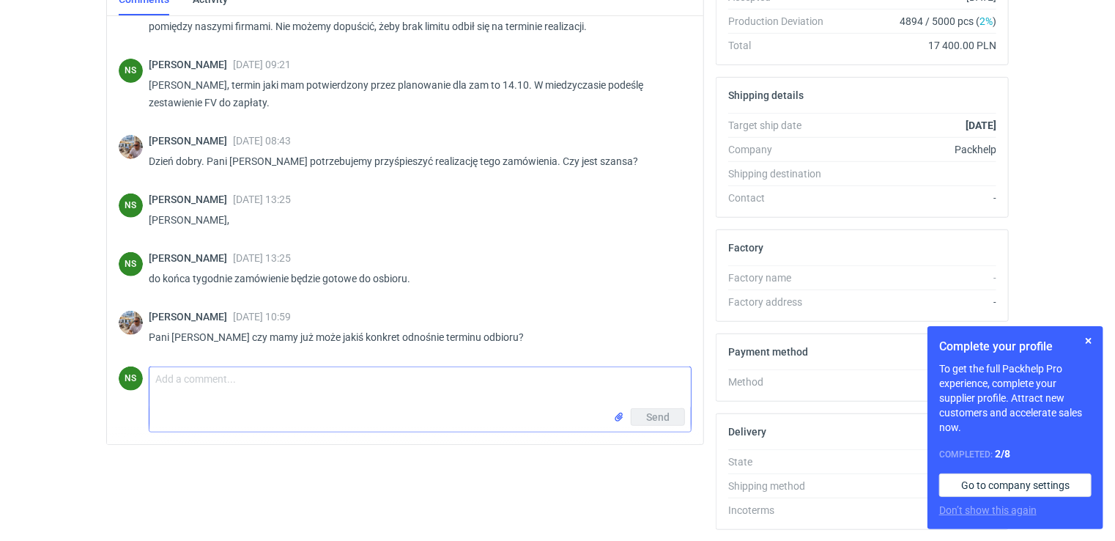
click at [216, 391] on textarea "Comment message" at bounding box center [419, 387] width 541 height 41
type textarea "Panie Michale, zam weszło już na magazyn :)"
click at [642, 412] on button "Send" at bounding box center [658, 417] width 54 height 18
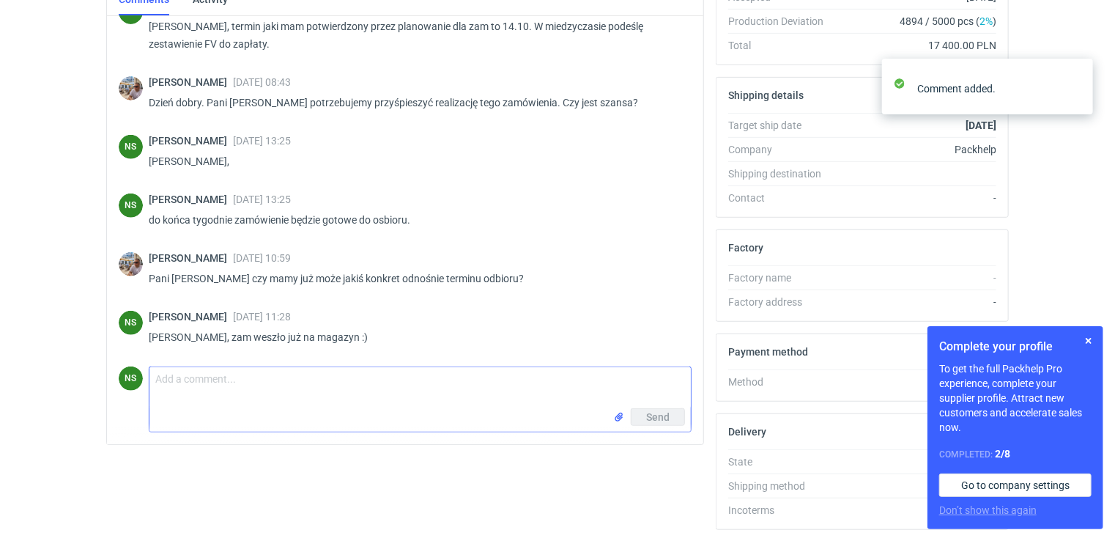
scroll to position [255, 0]
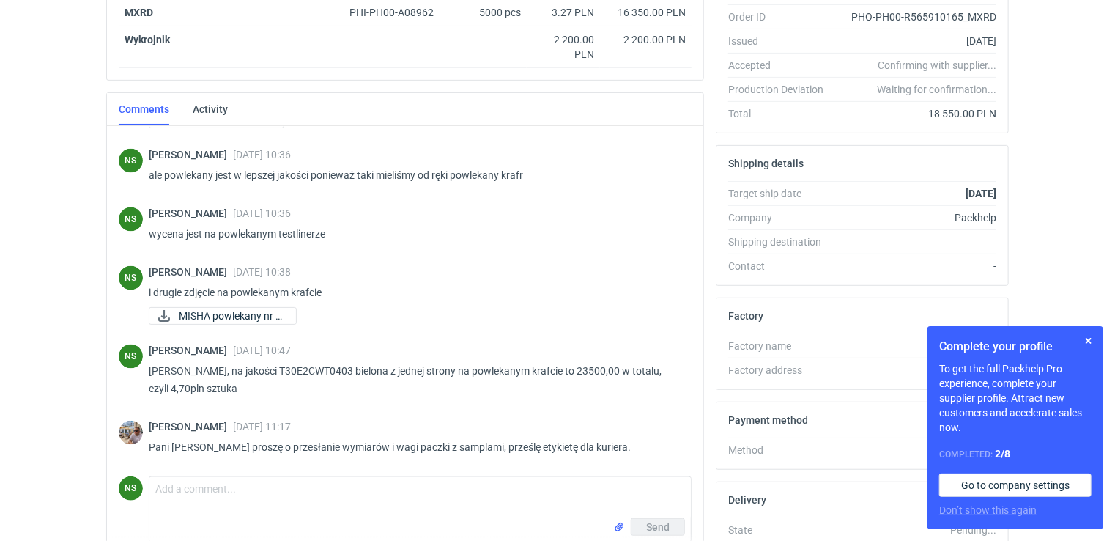
scroll to position [1173, 0]
click at [291, 488] on textarea "Comment message" at bounding box center [419, 497] width 541 height 41
type textarea "to jest arkusz tektury 1600x1085 waga 2kg max"
click at [659, 525] on span "Send" at bounding box center [657, 527] width 23 height 10
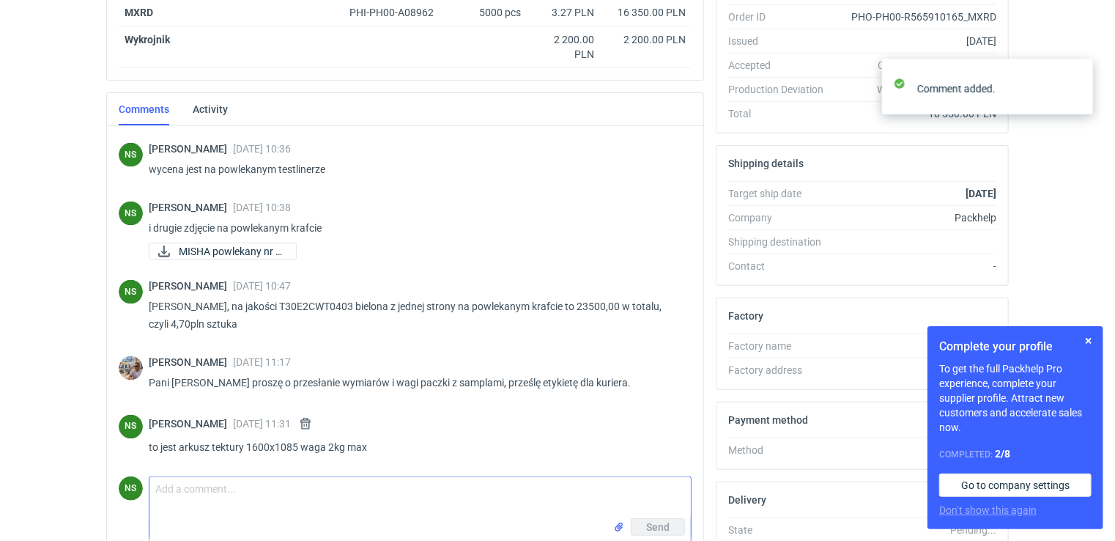
scroll to position [1237, 0]
